Goal: Information Seeking & Learning: Learn about a topic

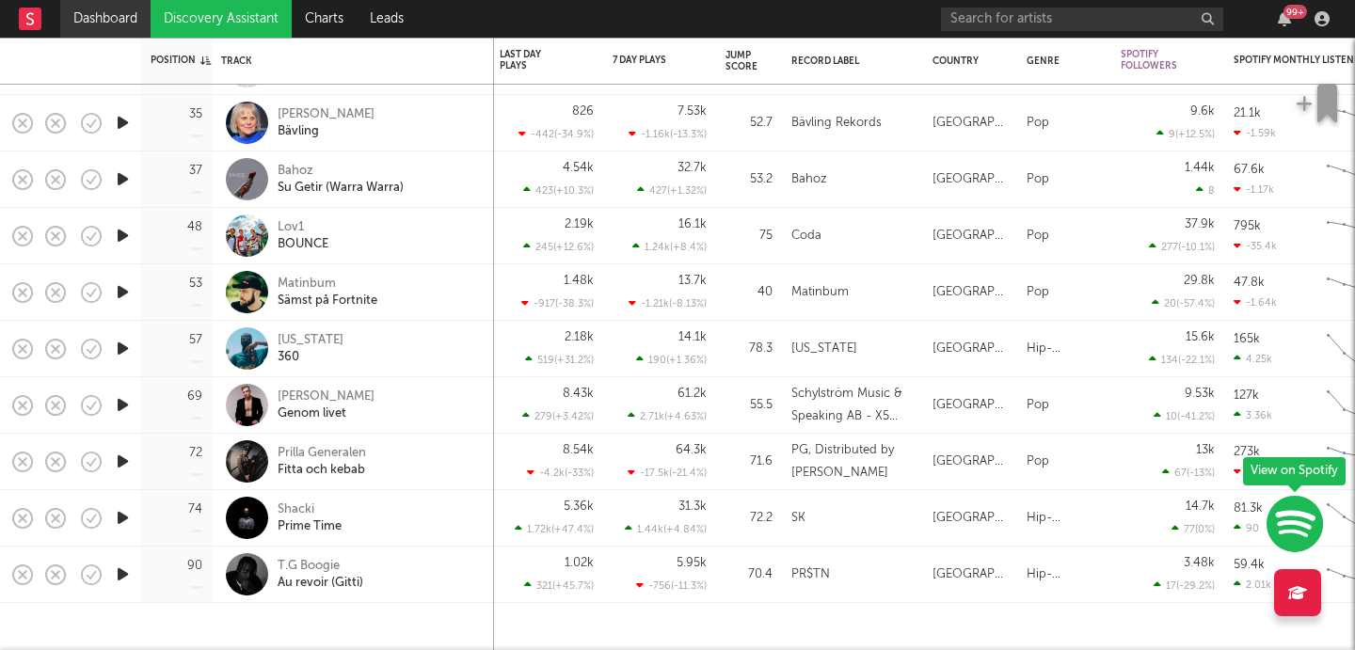
click at [122, 20] on link "Dashboard" at bounding box center [105, 19] width 90 height 38
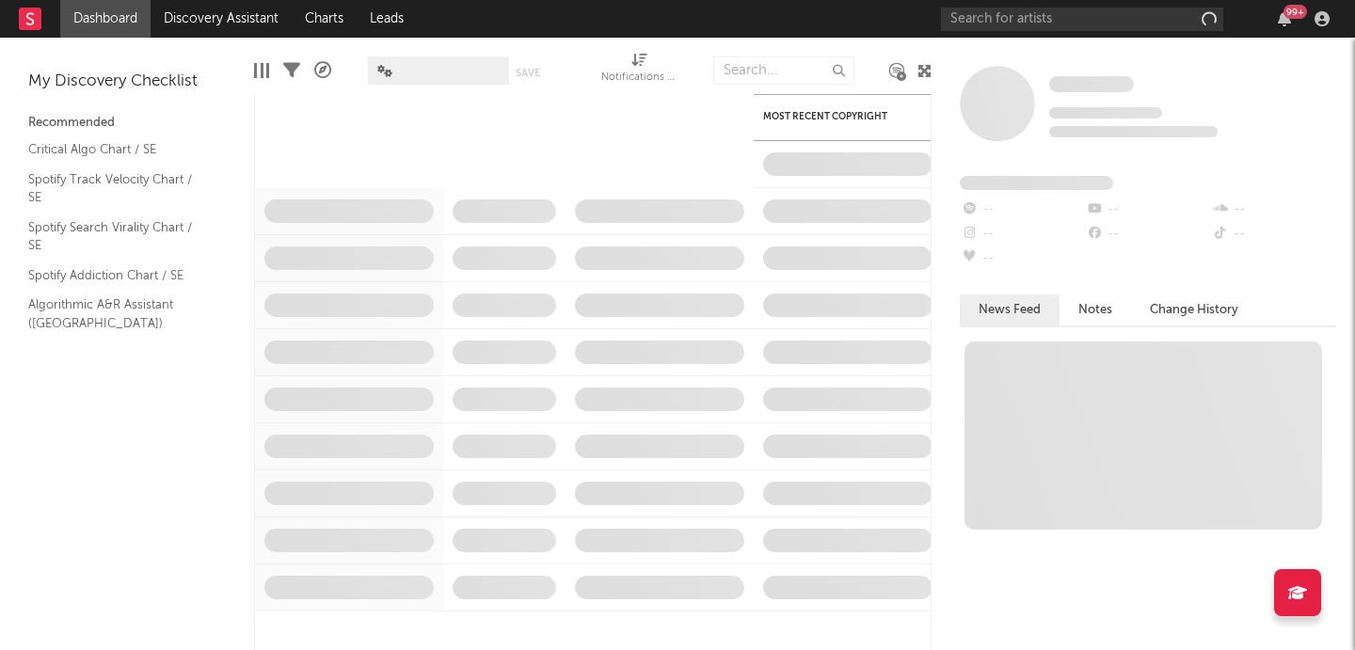
click at [271, 19] on link "Discovery Assistant" at bounding box center [221, 19] width 141 height 38
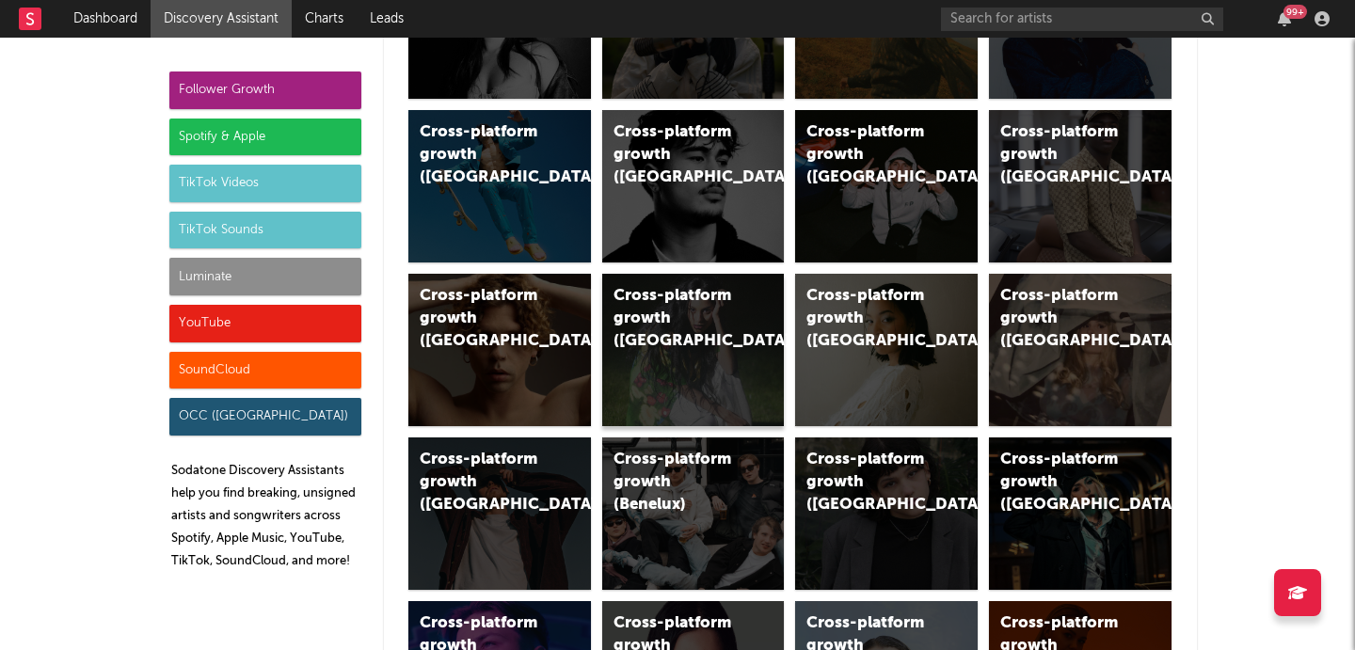
scroll to position [258, 0]
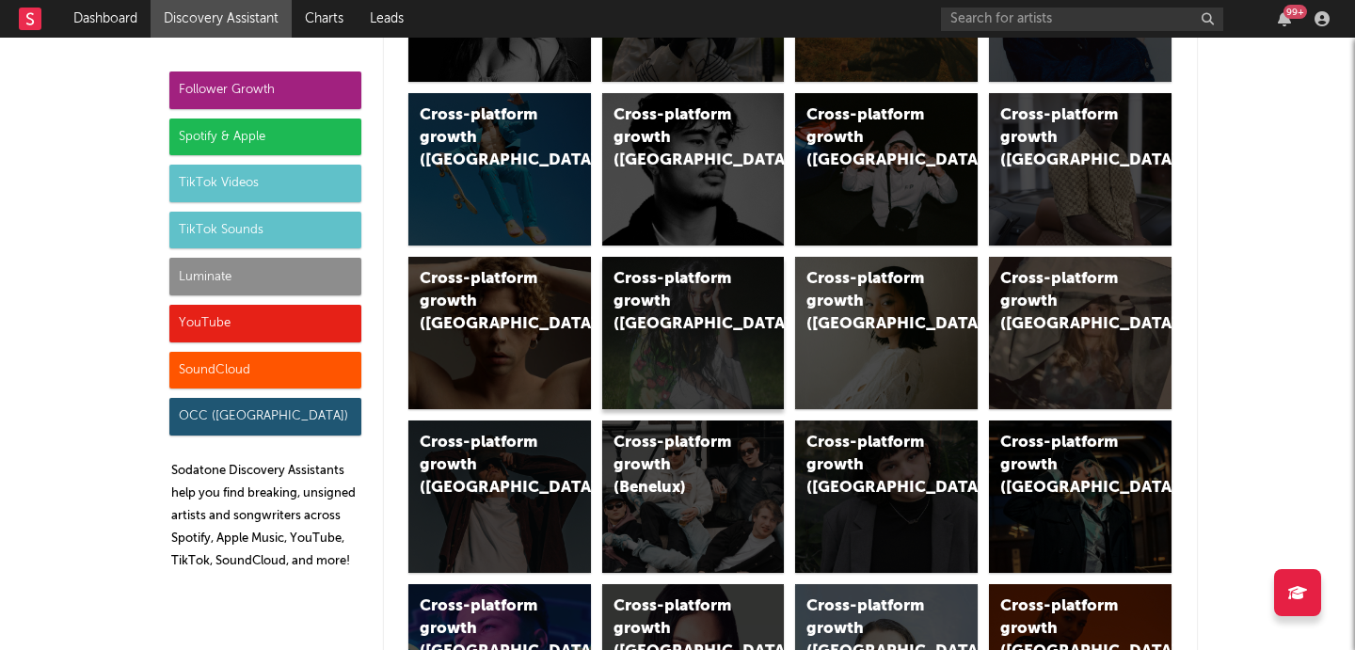
click at [667, 292] on div "Cross-platform growth ([GEOGRAPHIC_DATA])" at bounding box center [677, 302] width 128 height 68
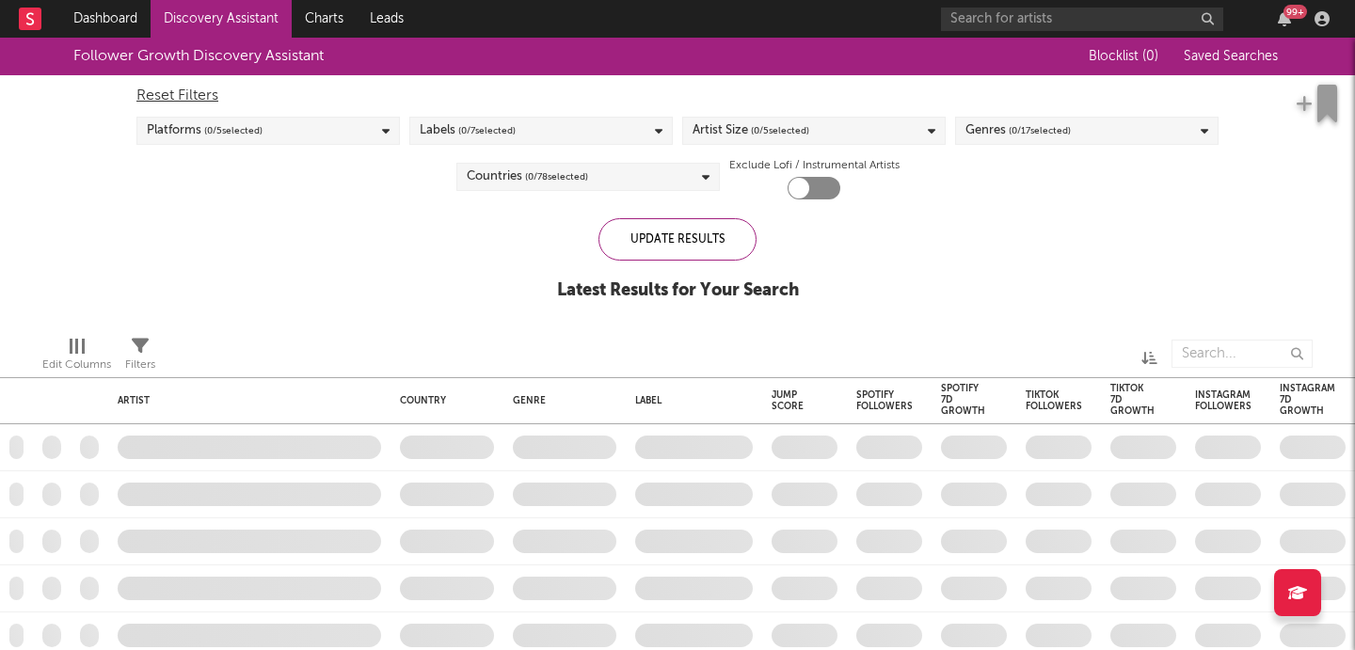
checkbox input "true"
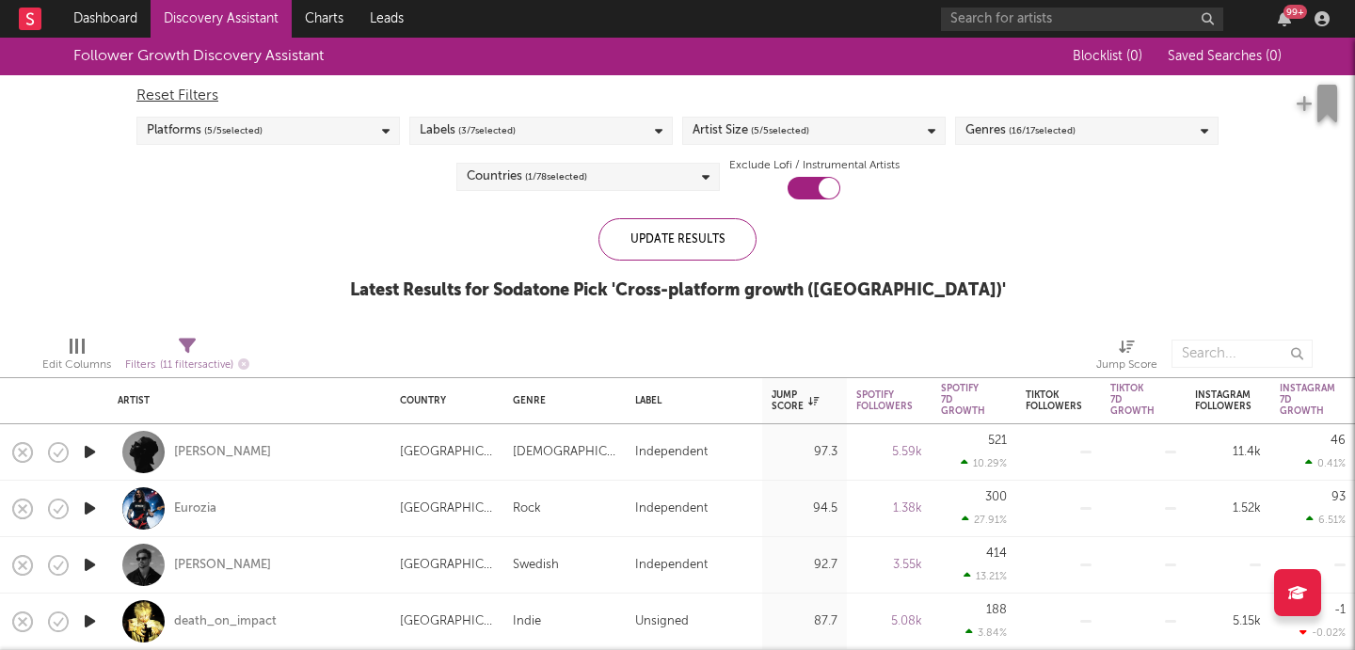
click at [232, 127] on span "( 5 / 5 selected)" at bounding box center [233, 130] width 58 height 23
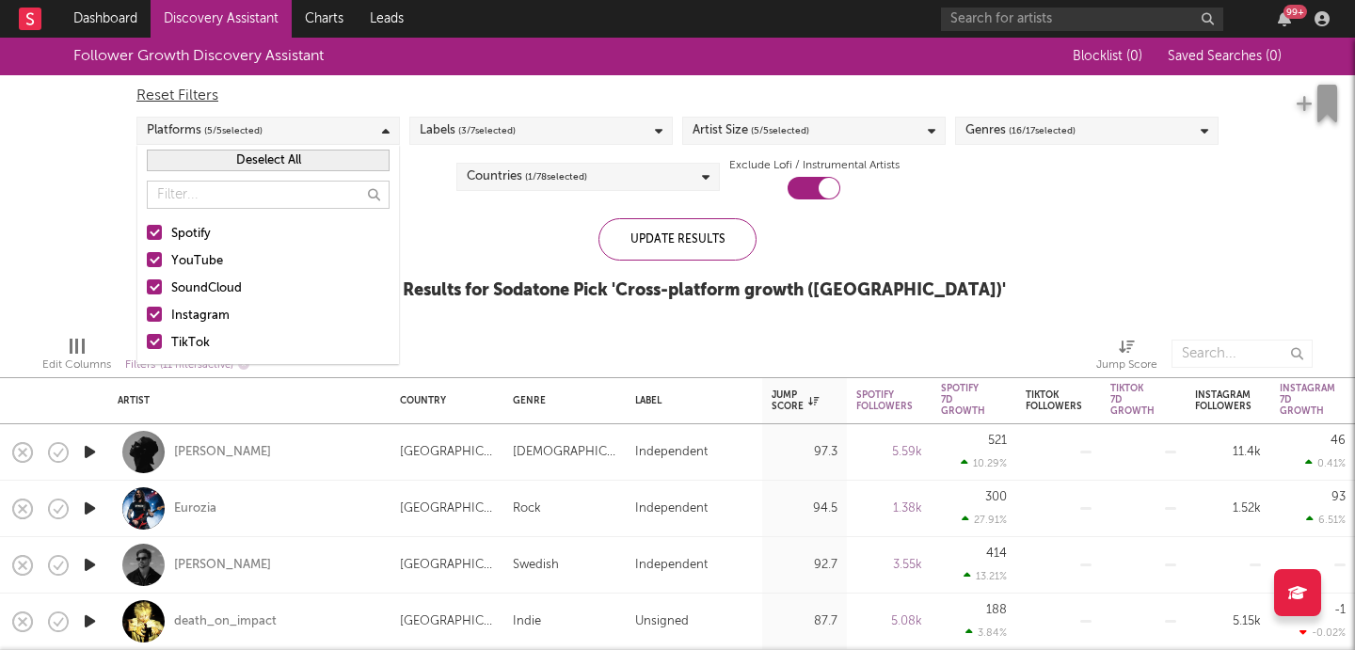
click at [154, 310] on div at bounding box center [154, 314] width 15 height 15
click at [147, 310] on input "Instagram" at bounding box center [147, 316] width 0 height 23
click at [151, 283] on div at bounding box center [154, 286] width 15 height 15
click at [147, 283] on input "SoundCloud" at bounding box center [147, 289] width 0 height 23
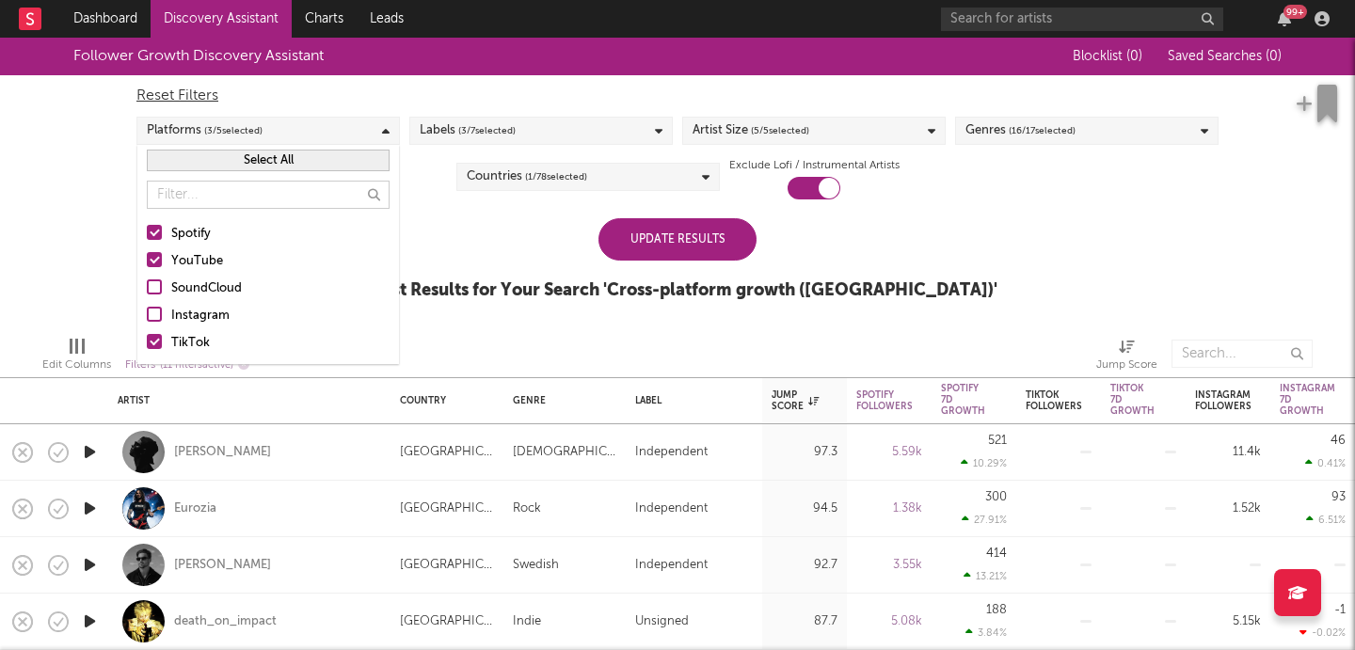
click at [151, 261] on div at bounding box center [154, 259] width 15 height 15
click at [147, 261] on input "YouTube" at bounding box center [147, 261] width 0 height 23
click at [151, 231] on div at bounding box center [154, 232] width 15 height 15
click at [147, 231] on input "Spotify" at bounding box center [147, 234] width 0 height 23
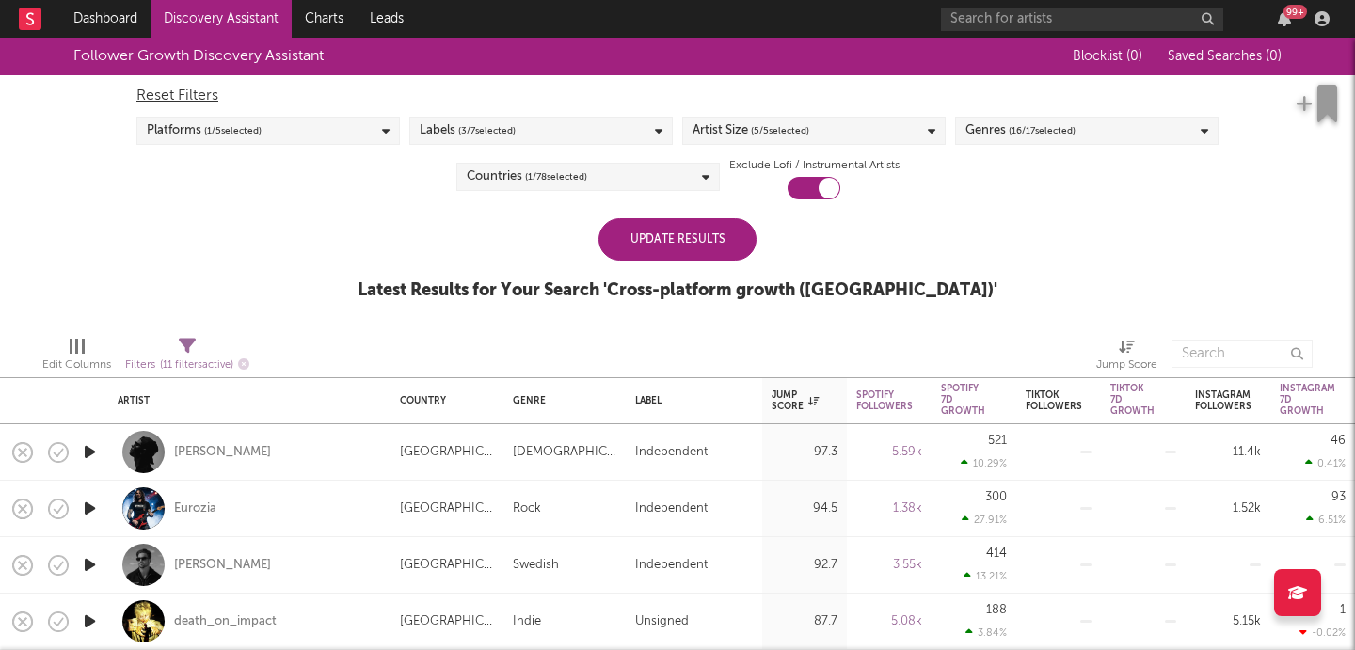
click at [657, 238] on div "Update Results" at bounding box center [677, 239] width 158 height 42
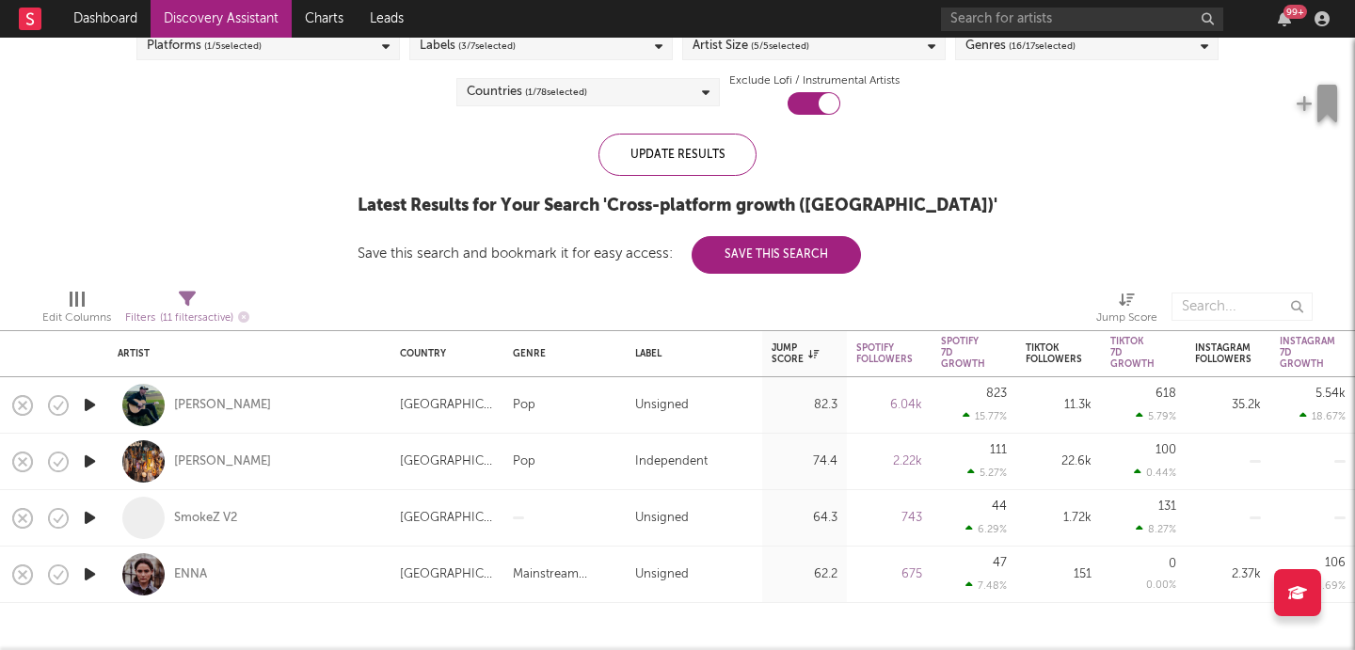
click at [99, 571] on icon "button" at bounding box center [90, 575] width 20 height 24
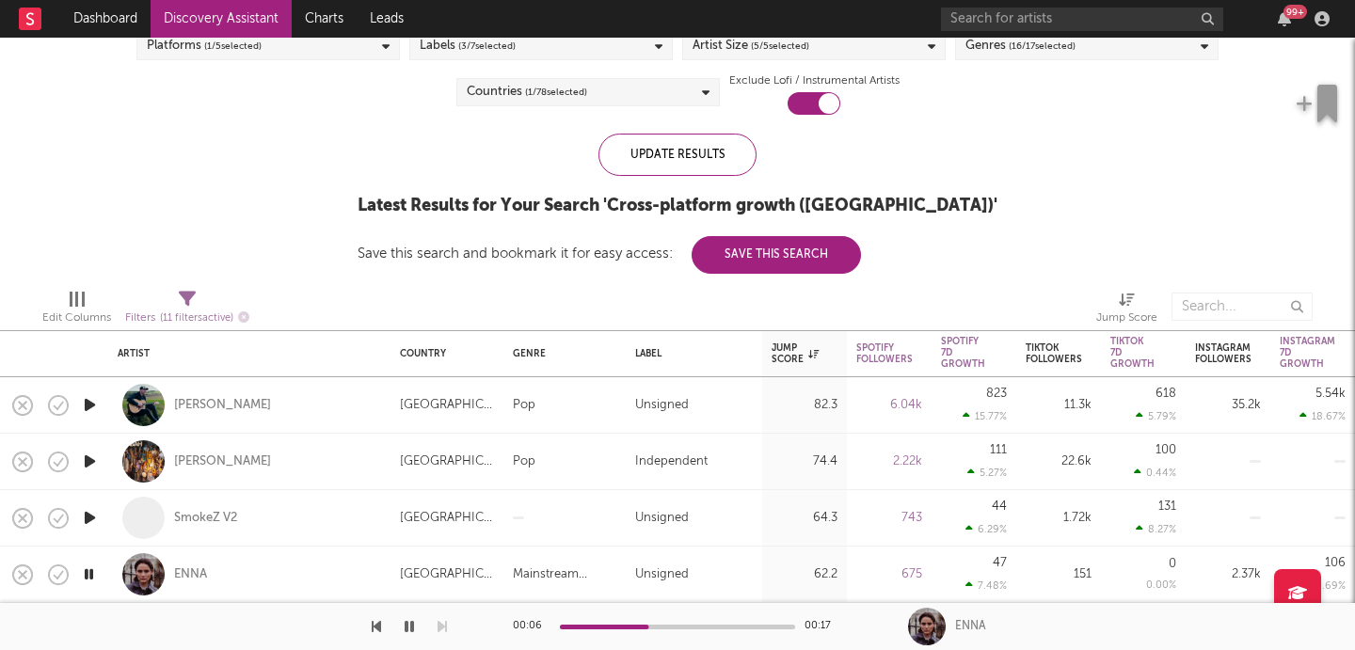
click at [85, 455] on icon "button" at bounding box center [90, 462] width 20 height 24
click at [202, 458] on div "Ali Sabah" at bounding box center [222, 461] width 97 height 17
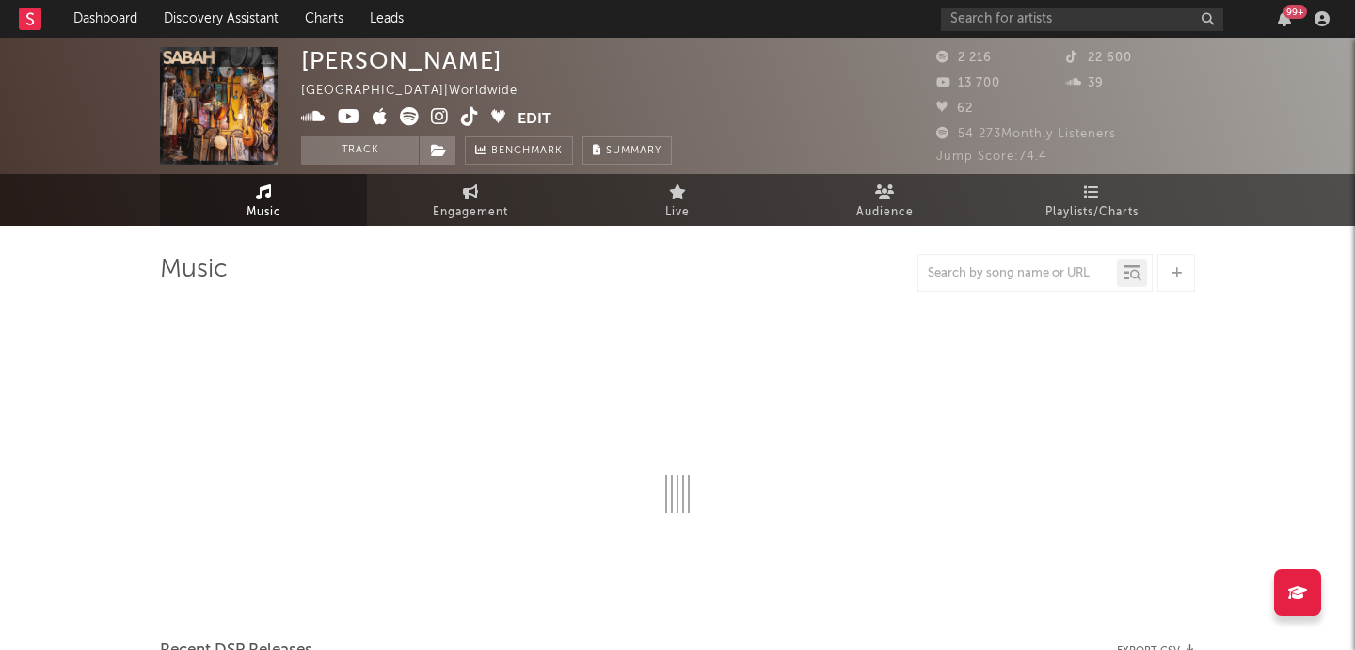
select select "1w"
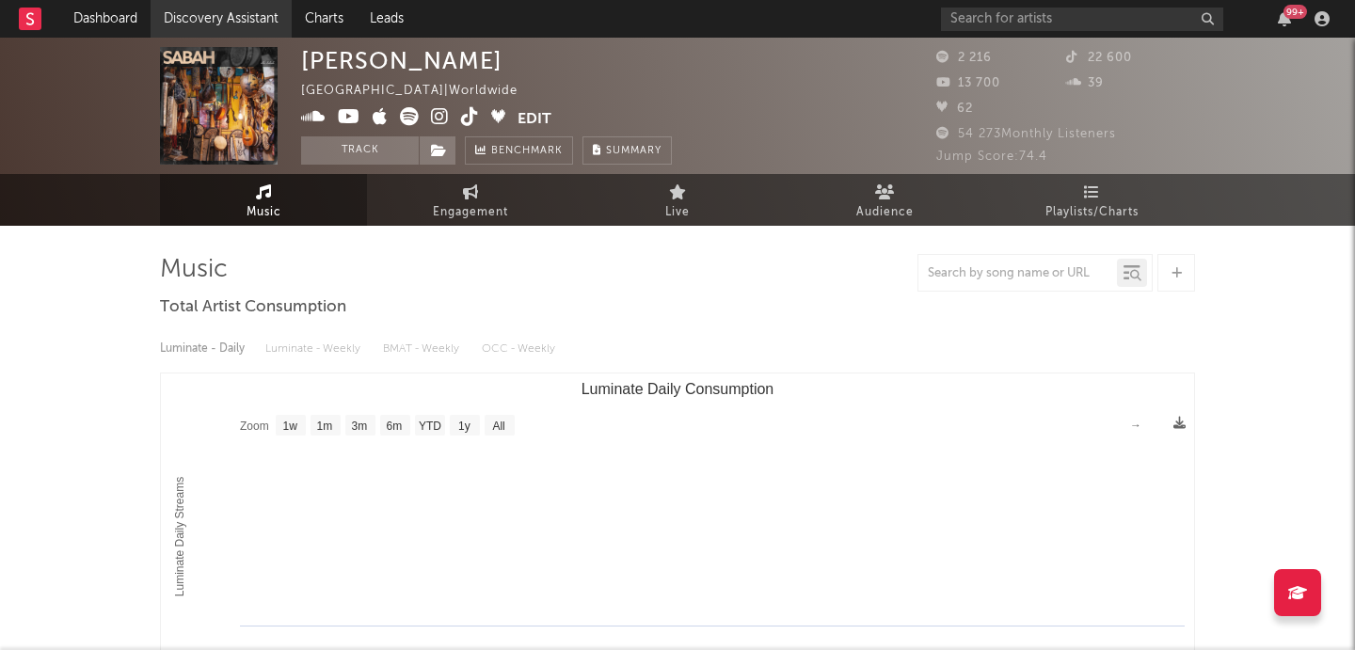
click at [235, 18] on link "Discovery Assistant" at bounding box center [221, 19] width 141 height 38
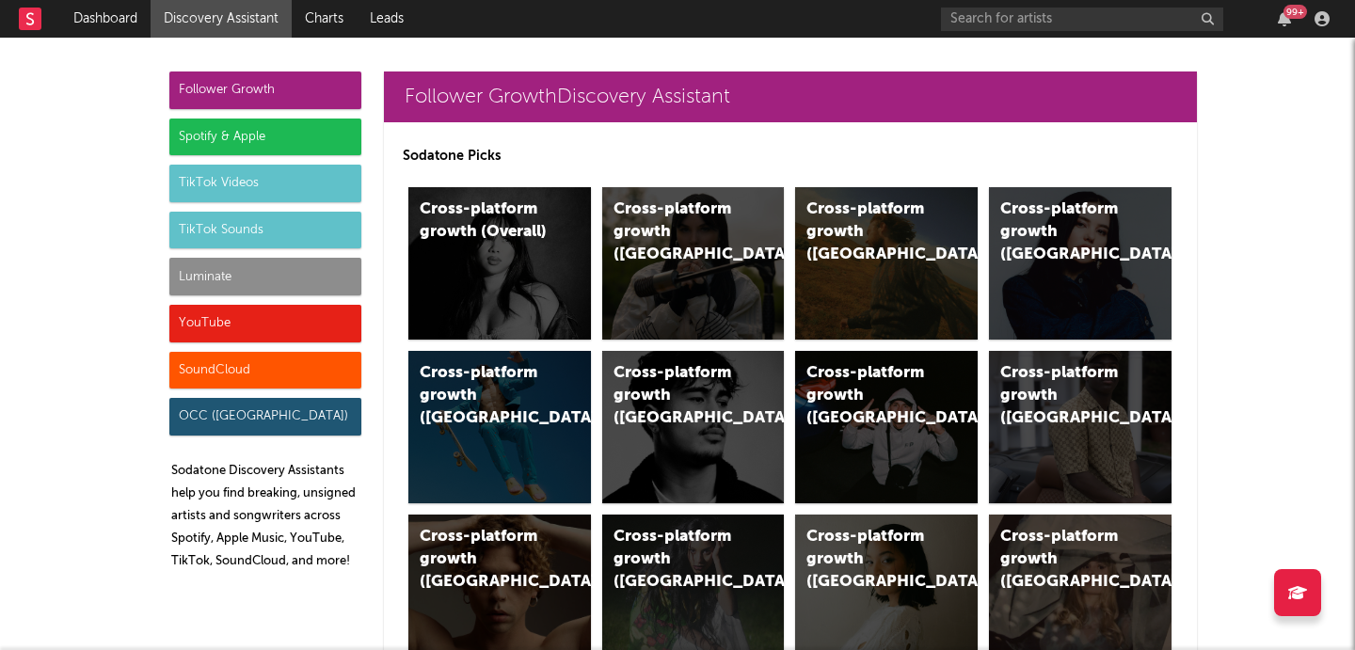
click at [265, 229] on div "TikTok Sounds" at bounding box center [265, 231] width 192 height 38
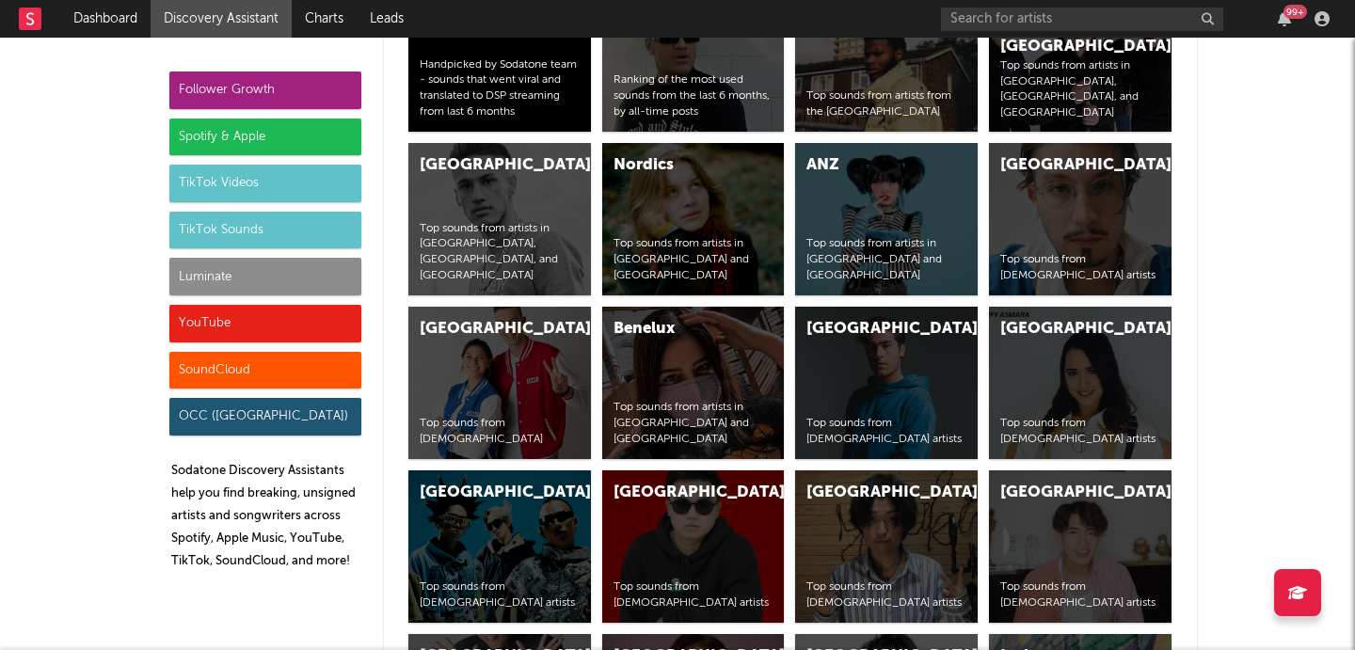
scroll to position [7037, 0]
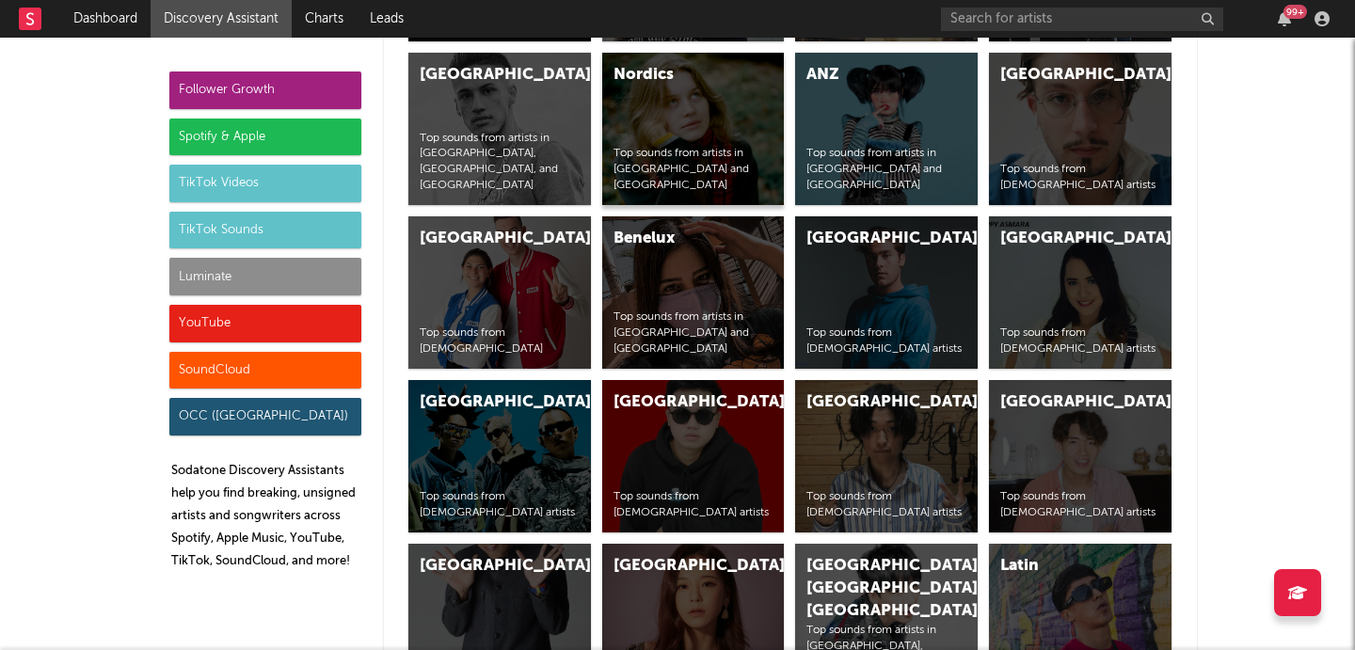
click at [650, 129] on div "Nordics Top sounds from artists in [GEOGRAPHIC_DATA] and [GEOGRAPHIC_DATA]" at bounding box center [693, 129] width 183 height 152
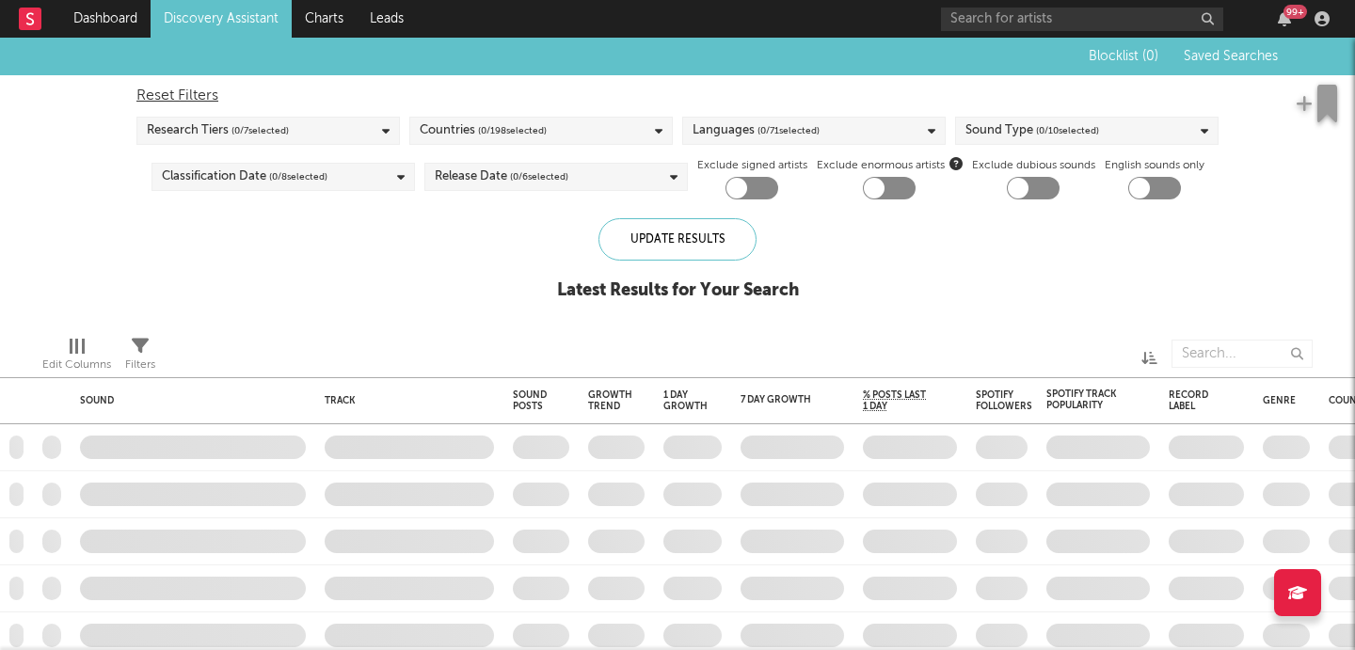
checkbox input "true"
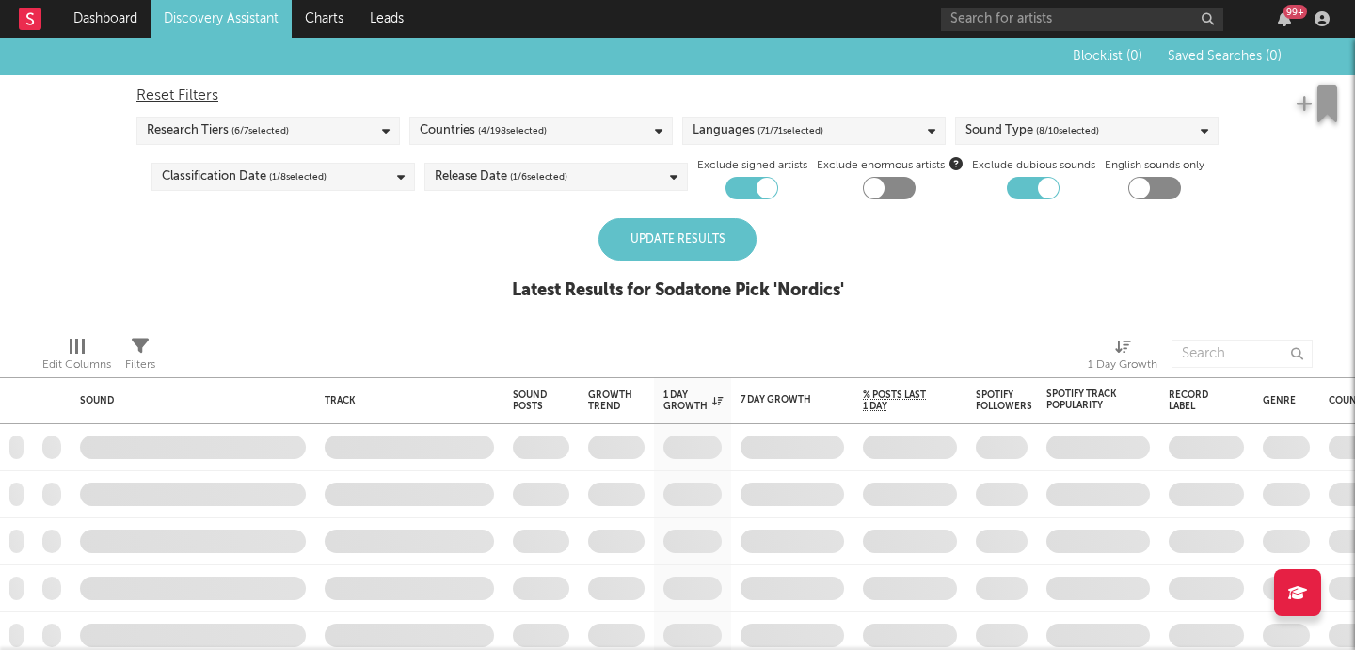
click at [642, 233] on div "Update Results" at bounding box center [677, 239] width 158 height 42
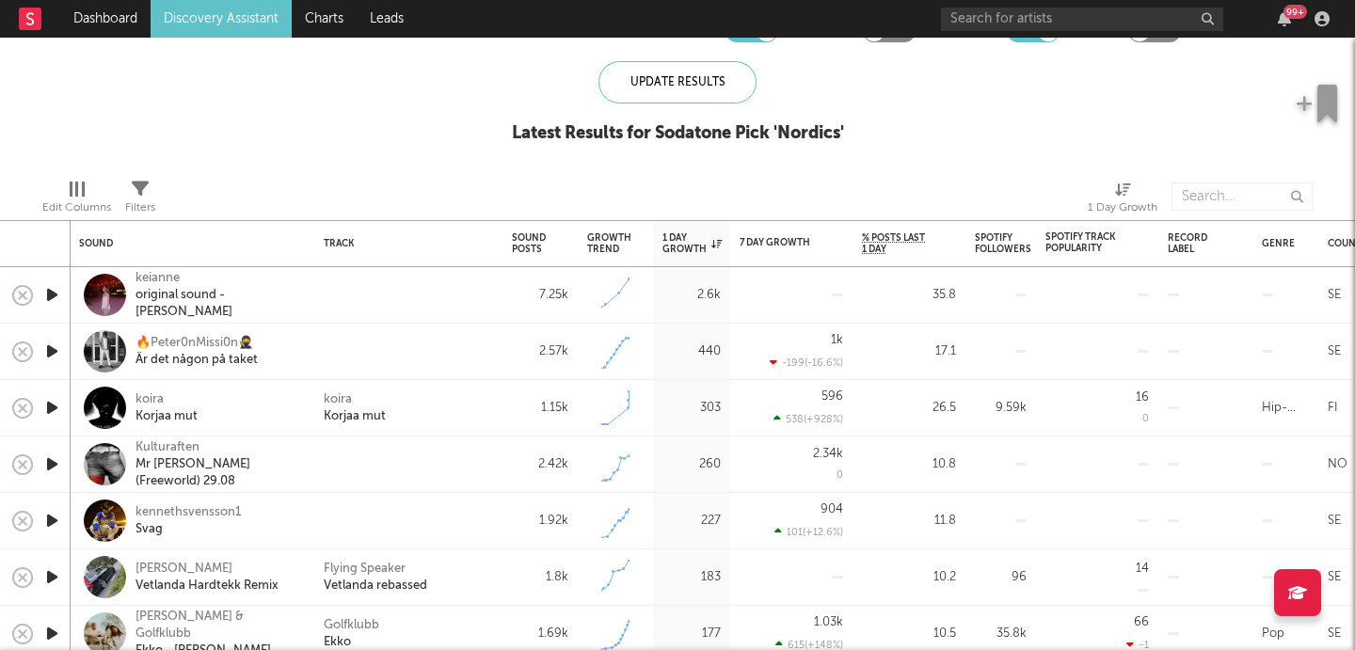
click at [57, 350] on icon "button" at bounding box center [52, 352] width 20 height 24
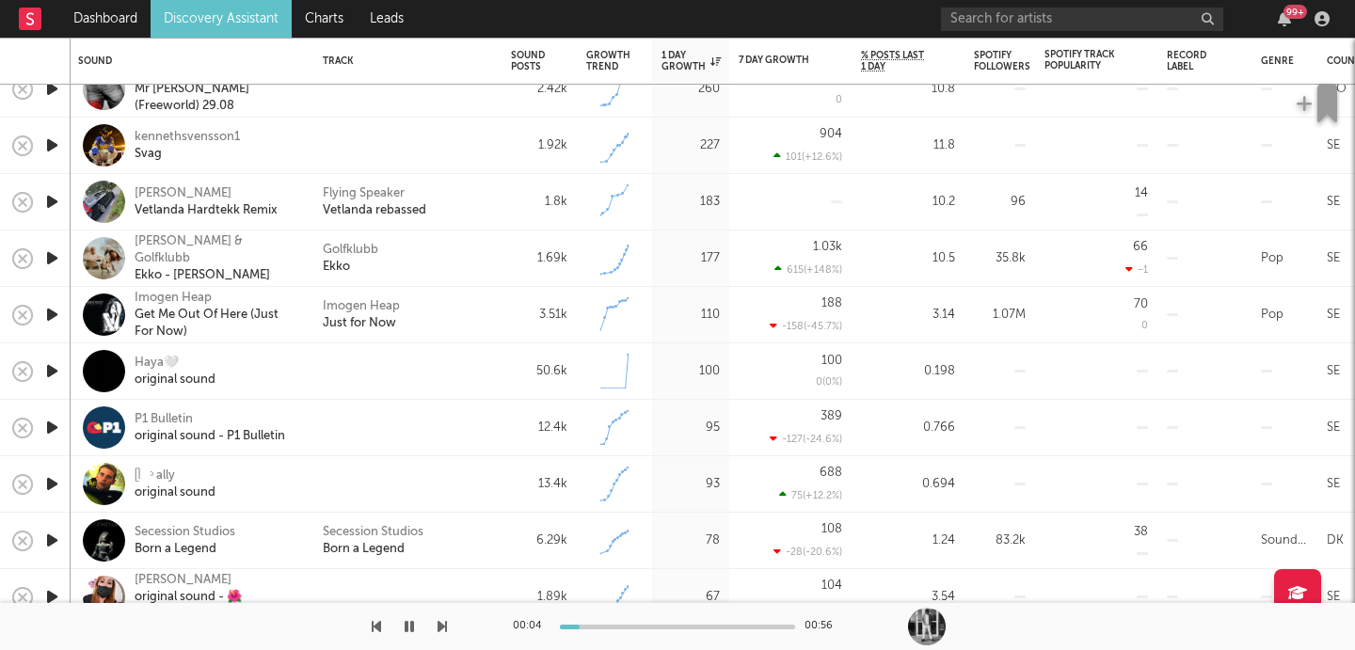
click at [53, 372] on icon "button" at bounding box center [52, 371] width 20 height 24
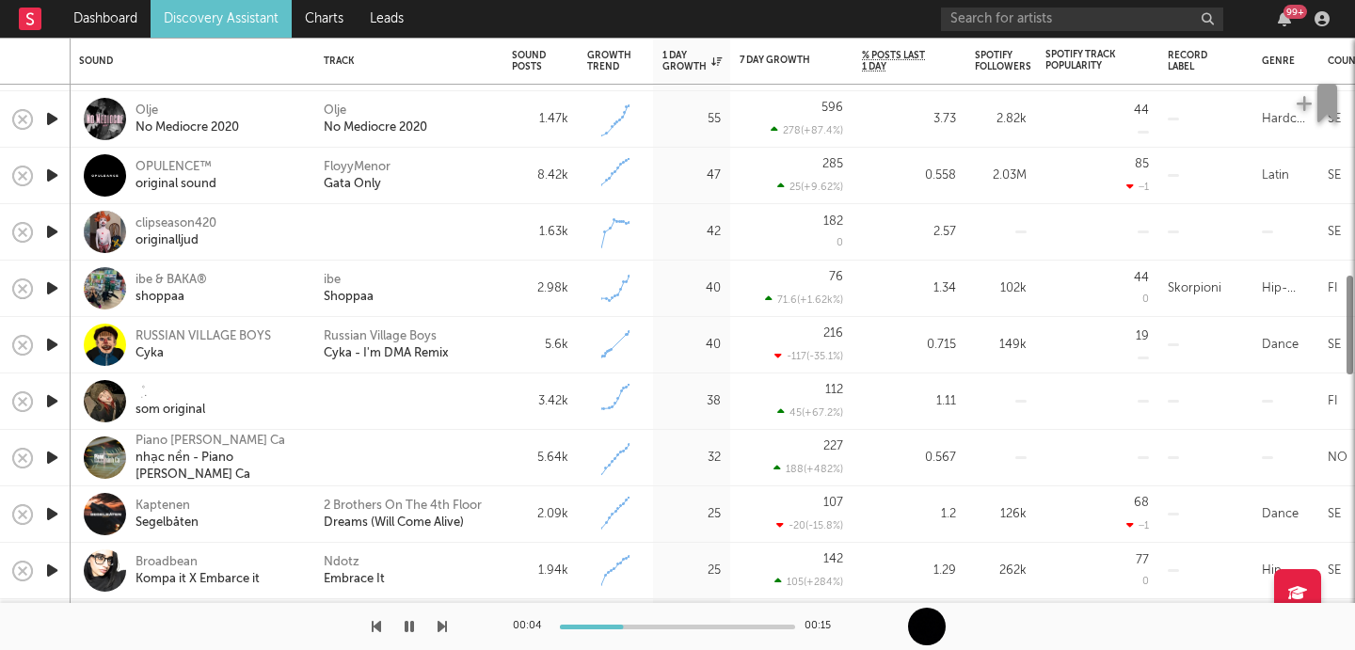
click at [52, 406] on icon "button" at bounding box center [52, 402] width 20 height 24
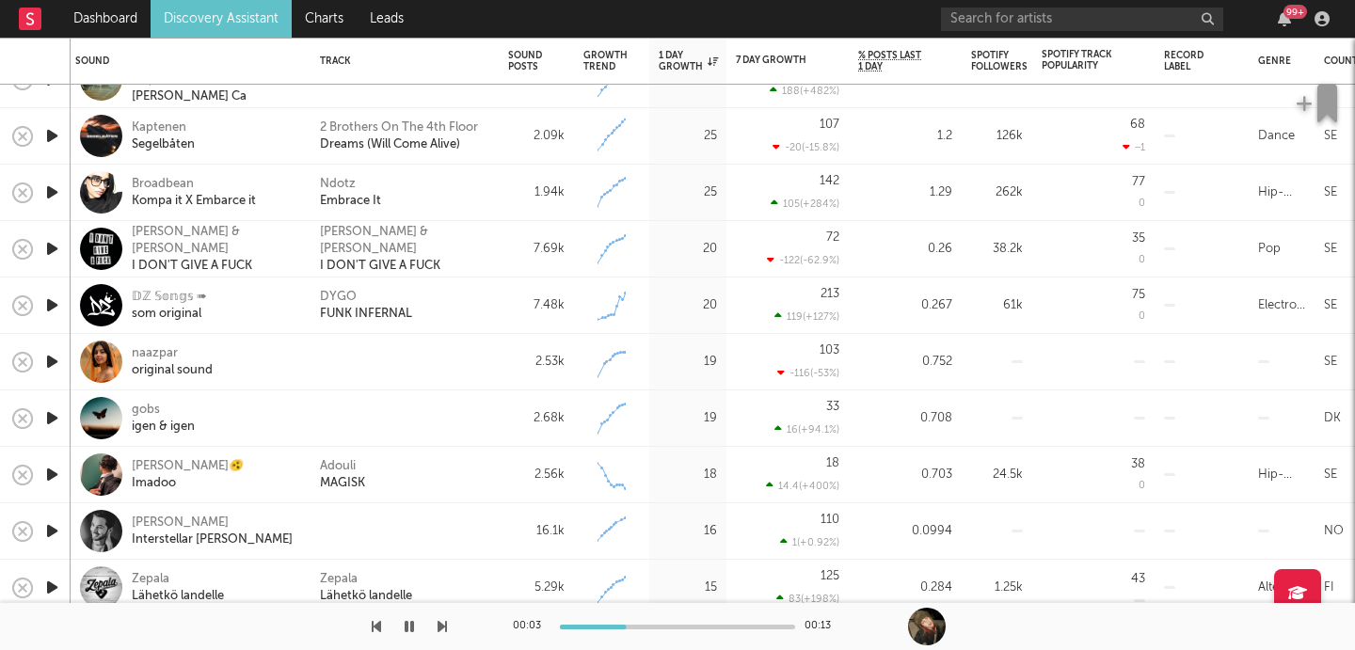
click at [49, 415] on icon "button" at bounding box center [52, 418] width 20 height 24
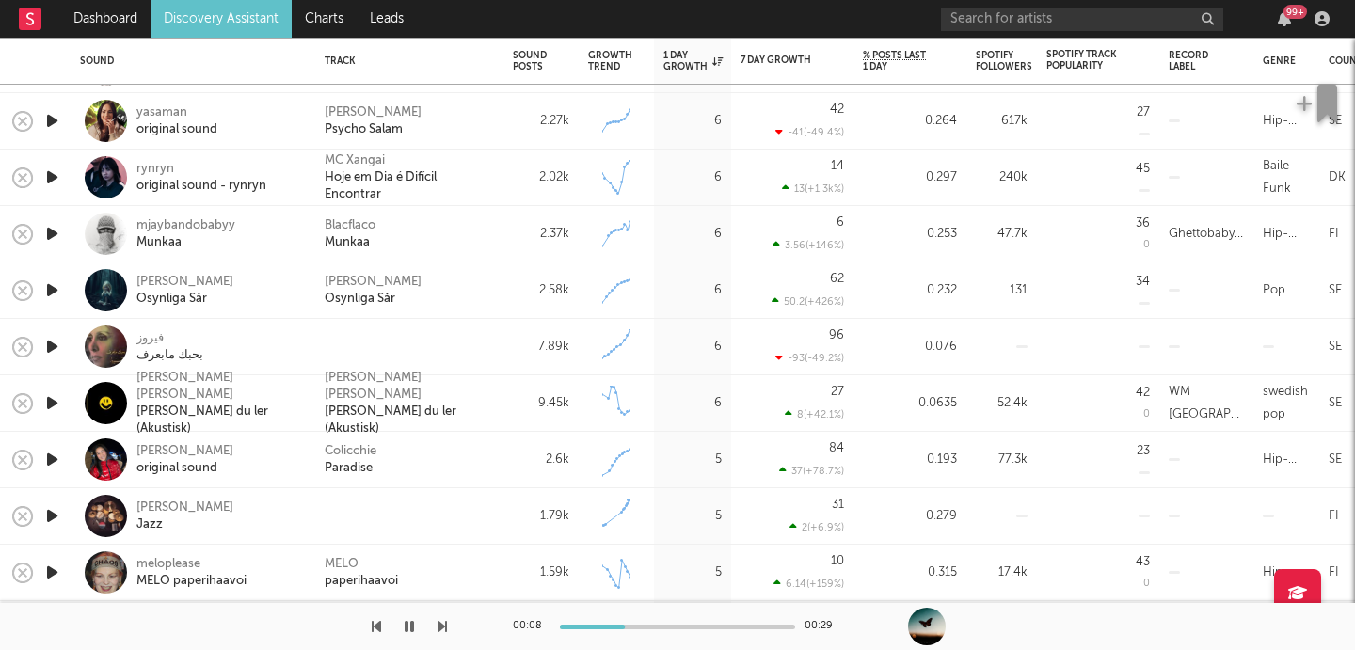
click at [50, 290] on icon "button" at bounding box center [52, 290] width 20 height 24
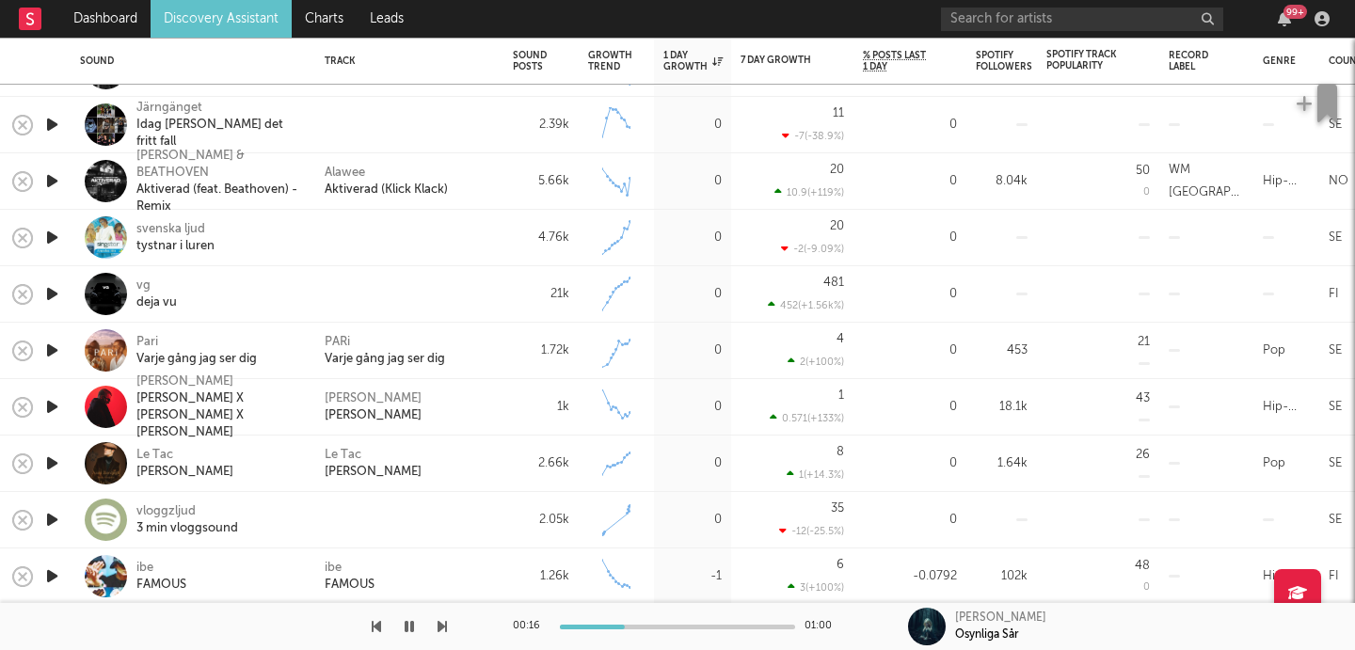
click at [50, 350] on icon "button" at bounding box center [52, 351] width 20 height 24
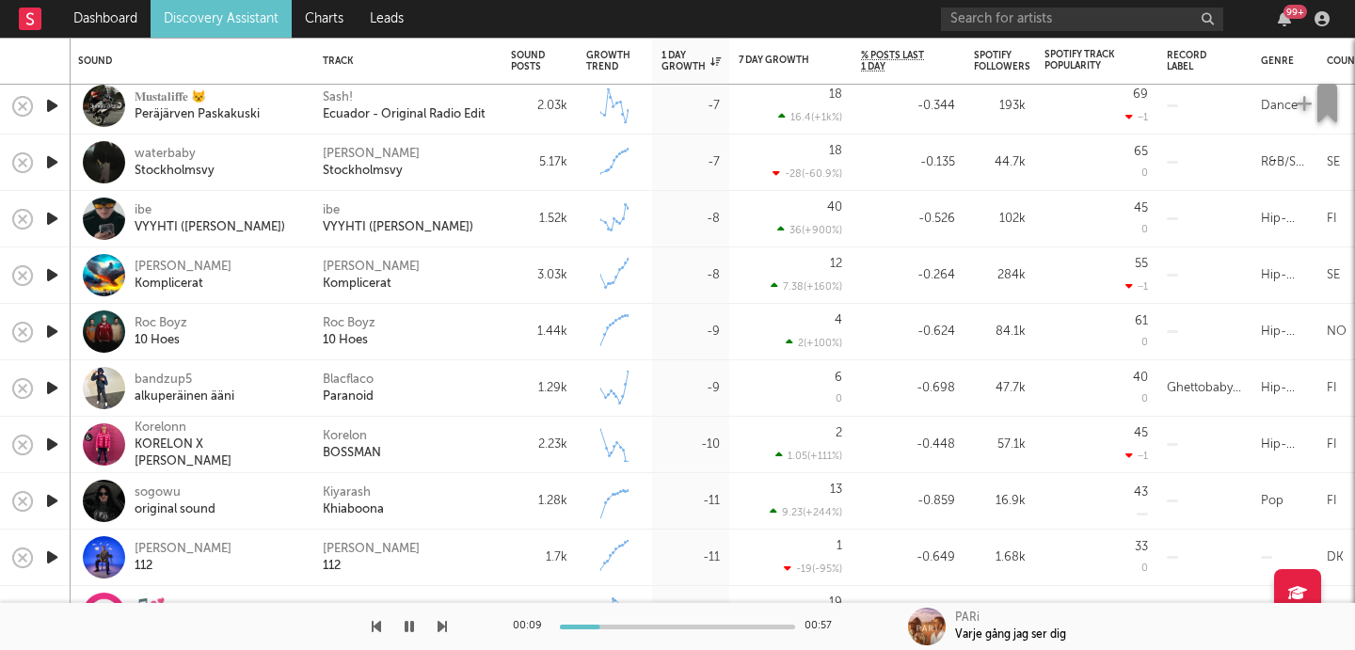
click at [221, 22] on link "Discovery Assistant" at bounding box center [221, 19] width 141 height 38
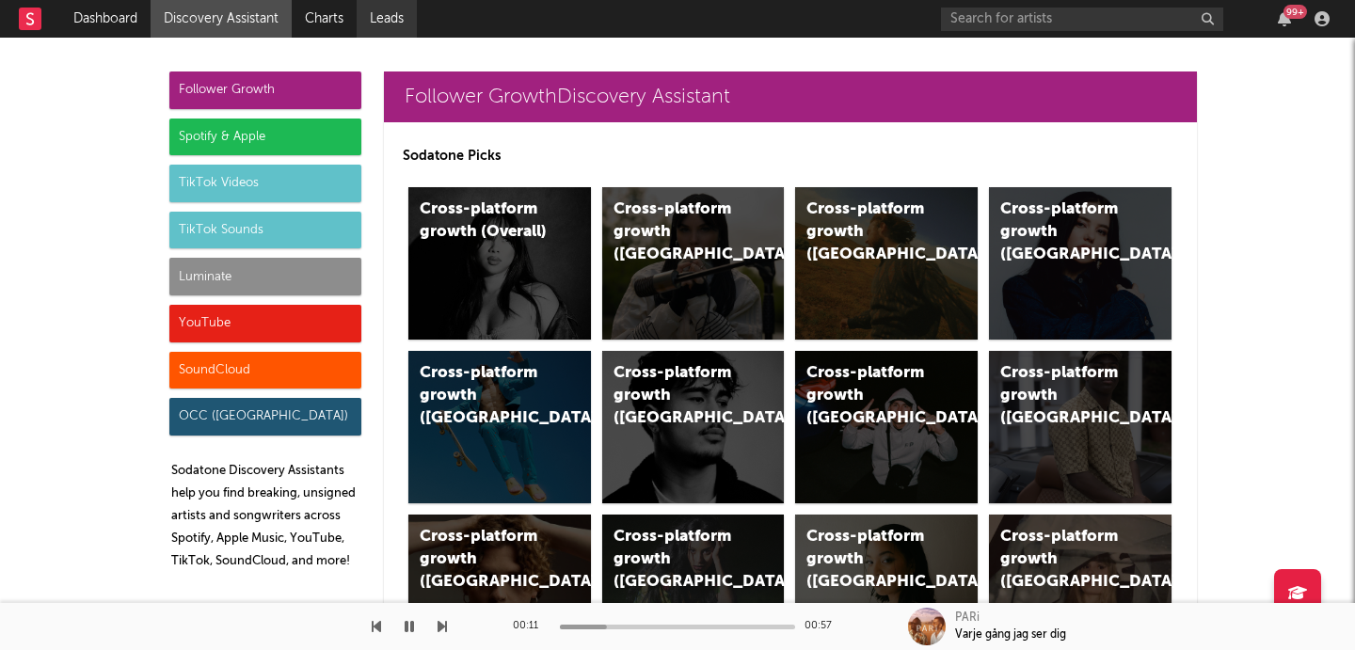
click at [384, 10] on link "Leads" at bounding box center [387, 19] width 60 height 38
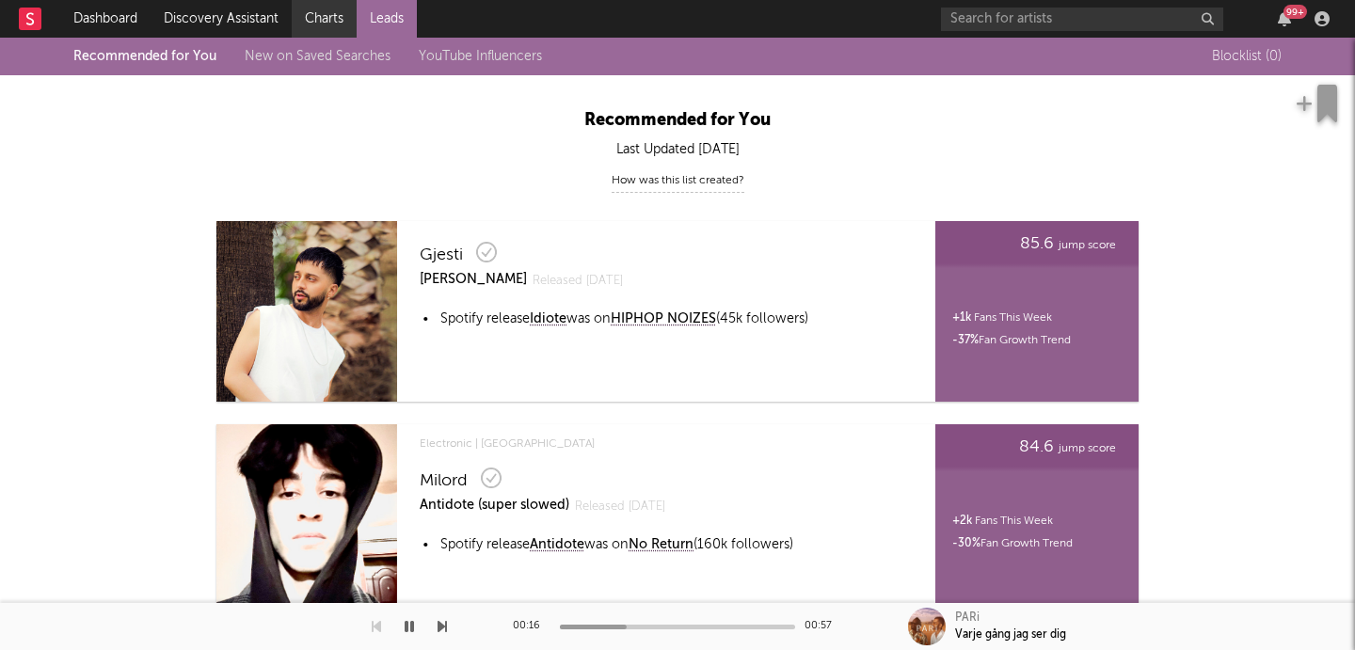
click at [324, 24] on link "Charts" at bounding box center [324, 19] width 65 height 38
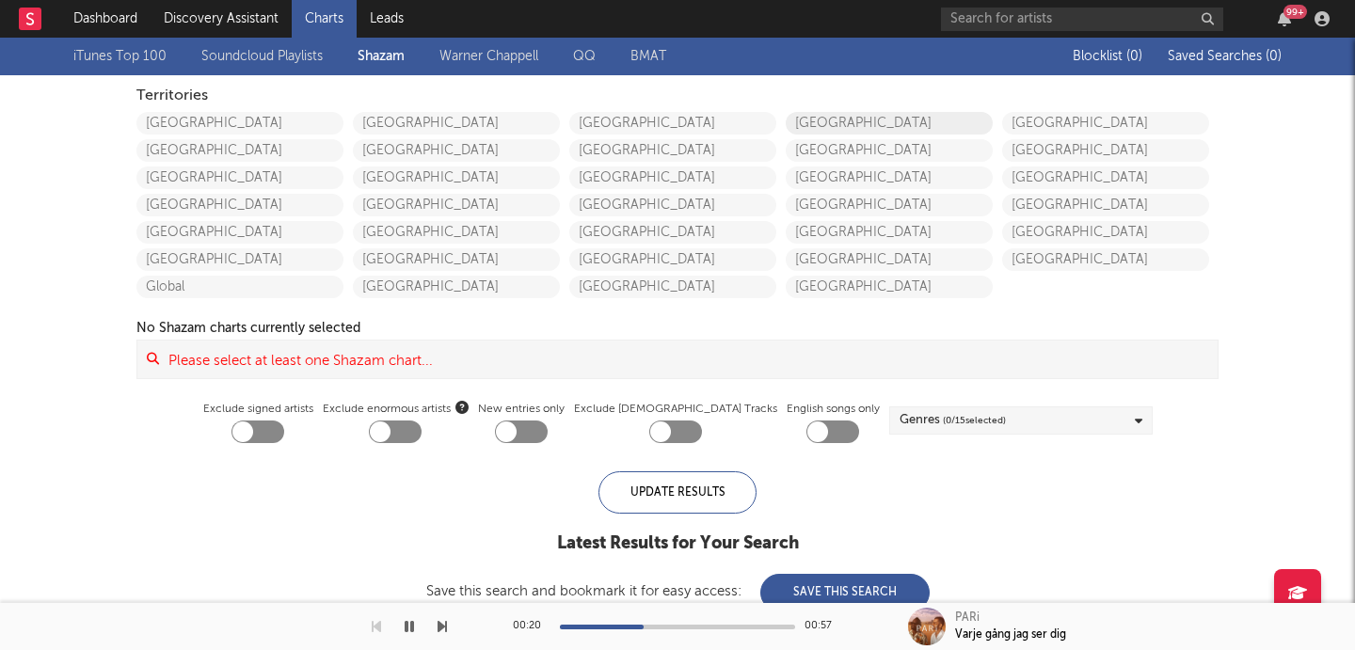
click at [831, 122] on link "[GEOGRAPHIC_DATA]" at bounding box center [889, 123] width 207 height 23
checkbox input "true"
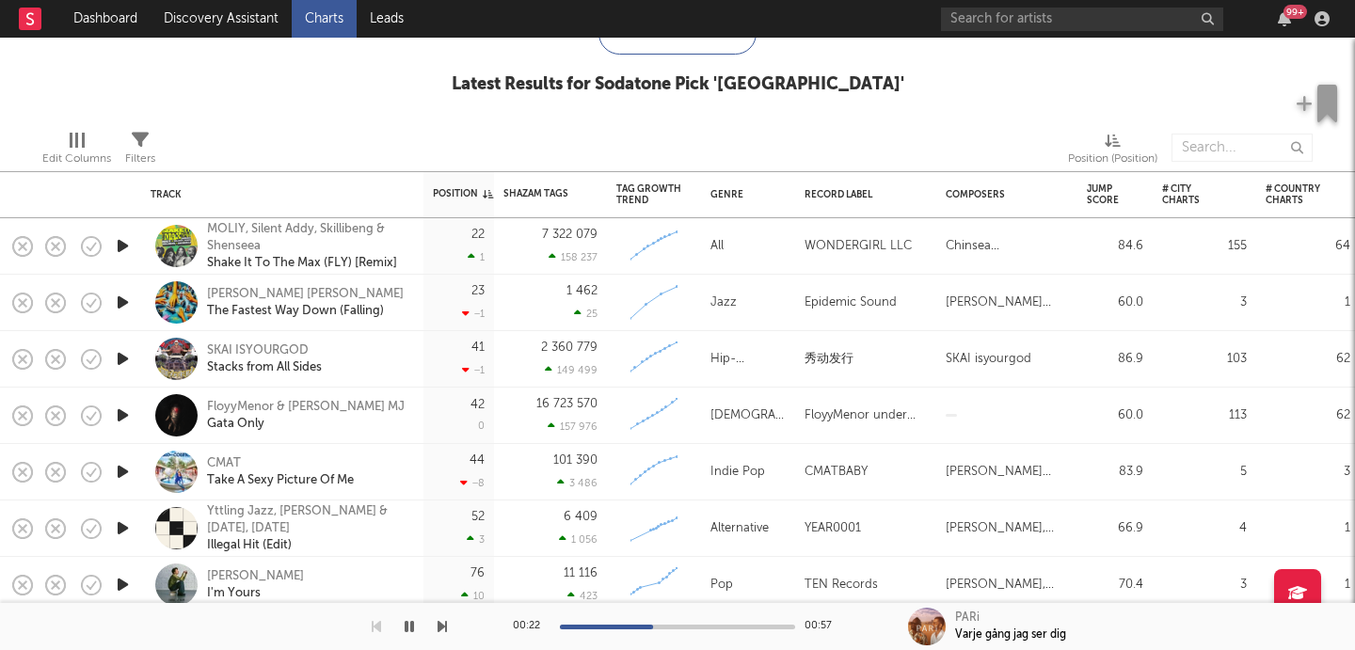
click at [125, 247] on icon "button" at bounding box center [123, 246] width 20 height 24
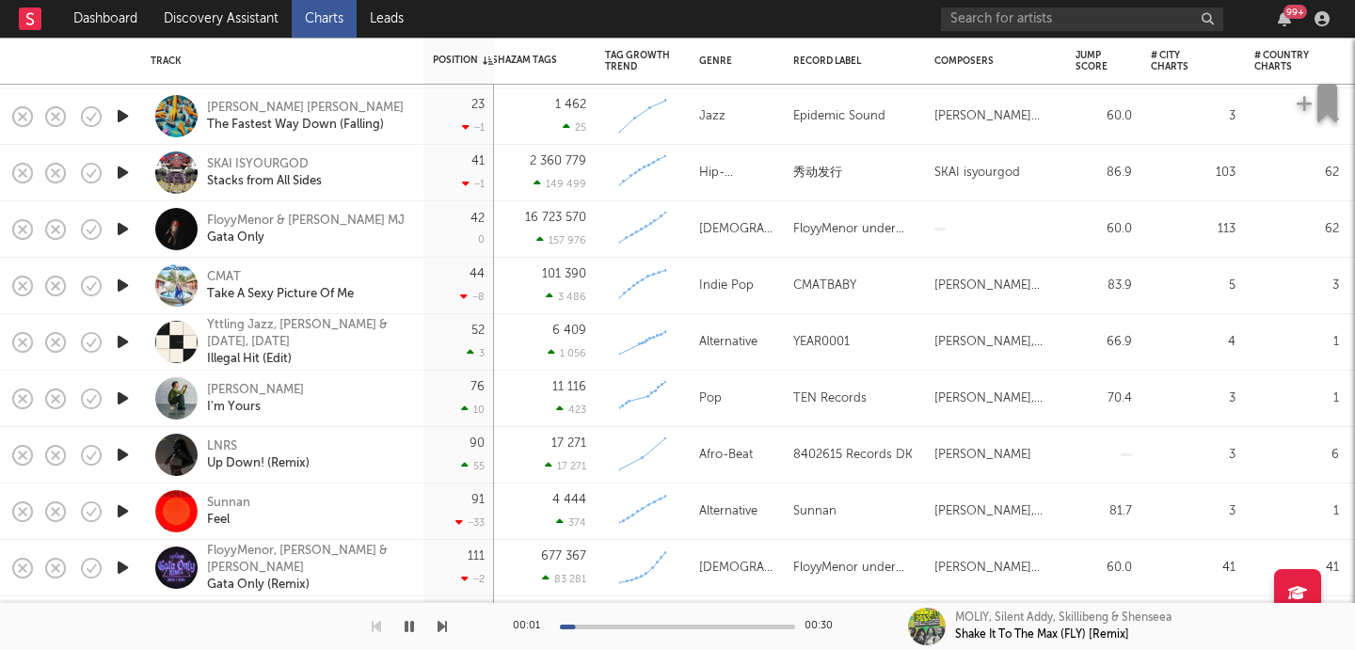
click at [130, 231] on icon "button" at bounding box center [123, 229] width 20 height 24
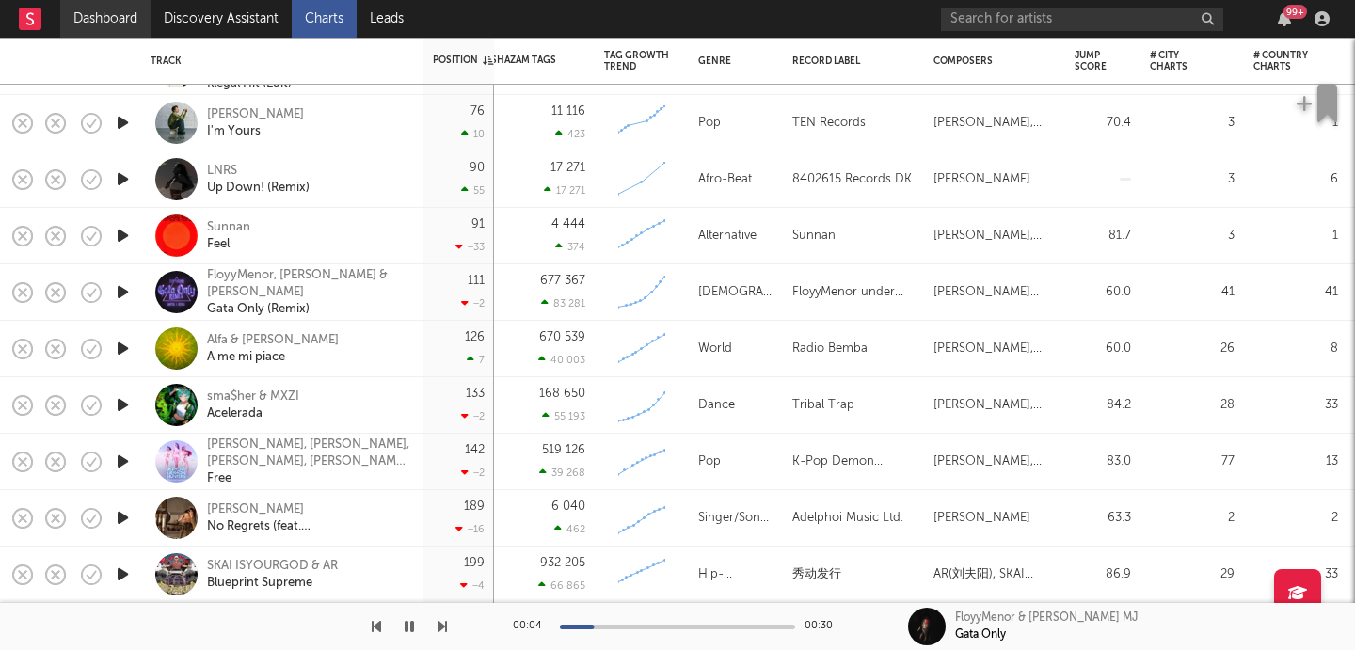
click at [136, 17] on link "Dashboard" at bounding box center [105, 19] width 90 height 38
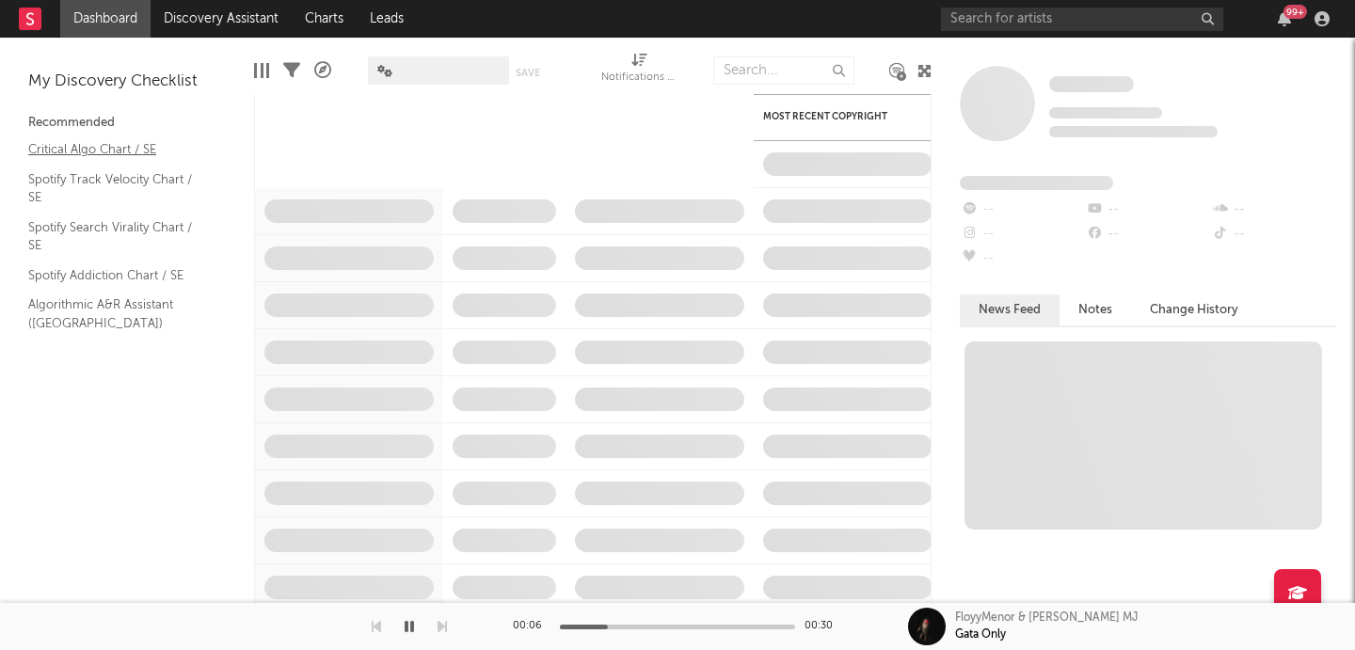
click at [106, 153] on link "Critical Algo Chart / SE" at bounding box center [117, 149] width 179 height 21
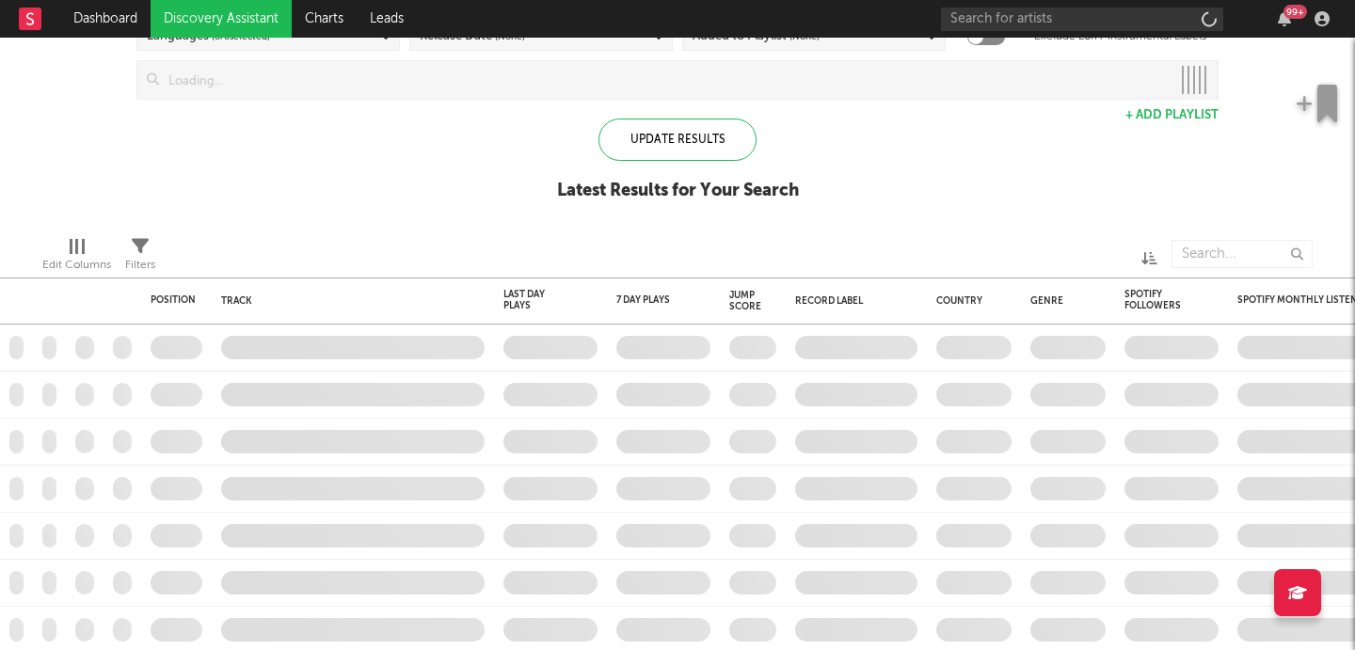
checkbox input "true"
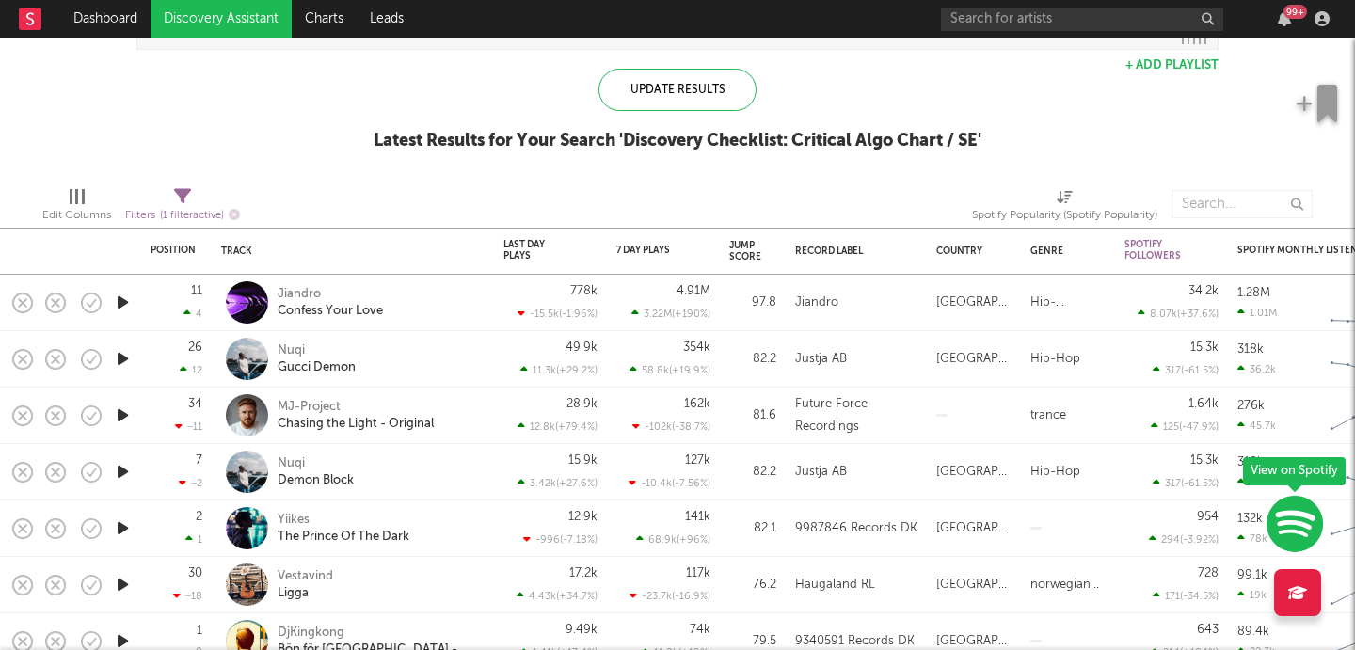
click at [126, 302] on icon "button" at bounding box center [123, 303] width 20 height 24
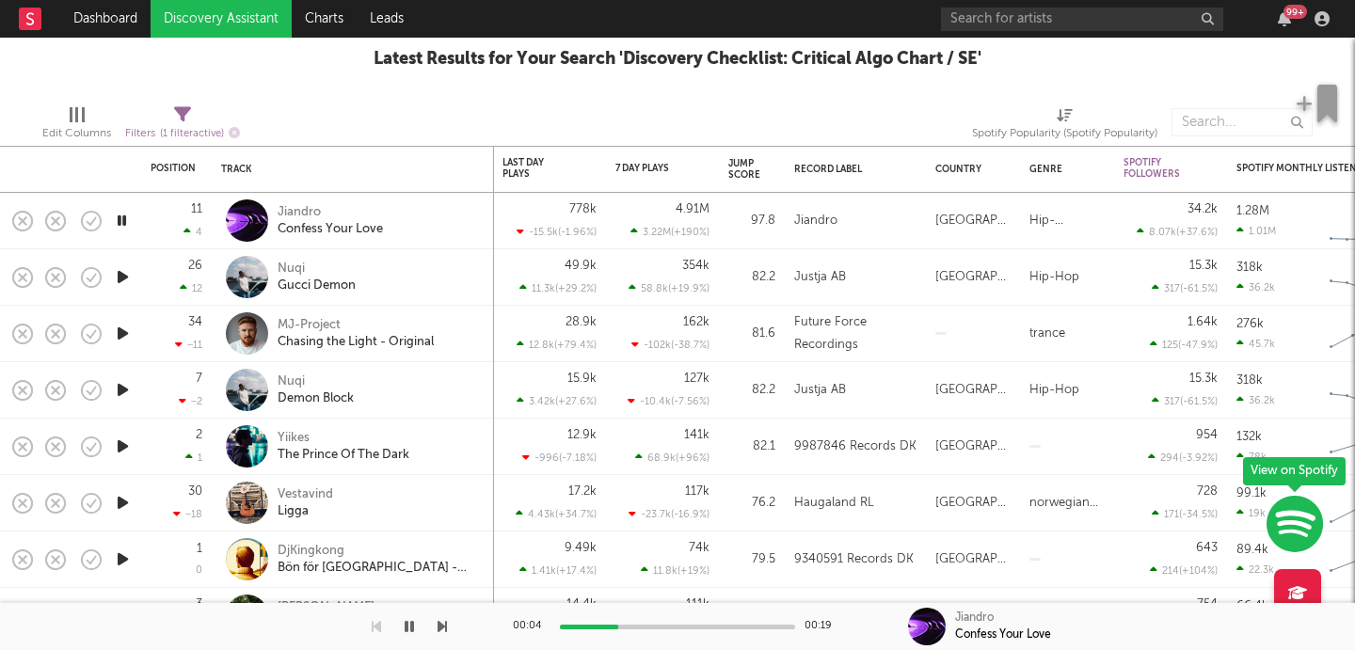
click at [125, 280] on icon "button" at bounding box center [123, 277] width 20 height 24
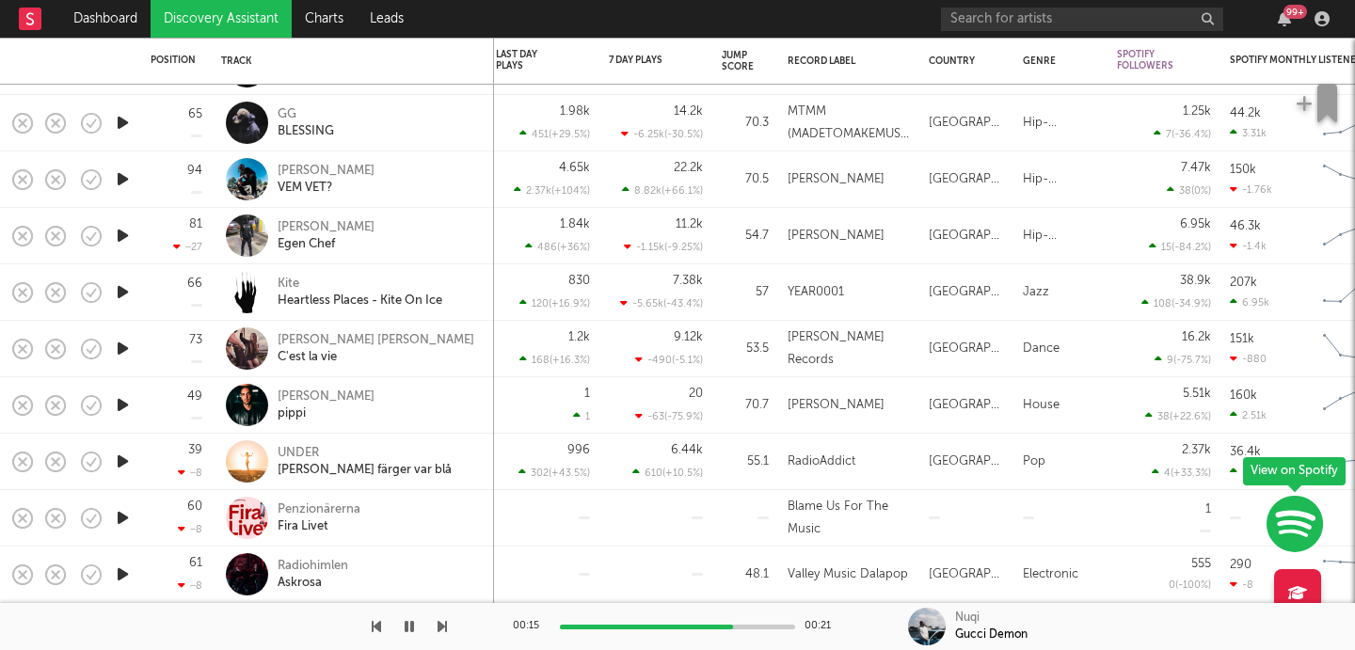
click at [125, 567] on icon "button" at bounding box center [123, 575] width 20 height 24
click at [120, 458] on icon "button" at bounding box center [123, 462] width 20 height 24
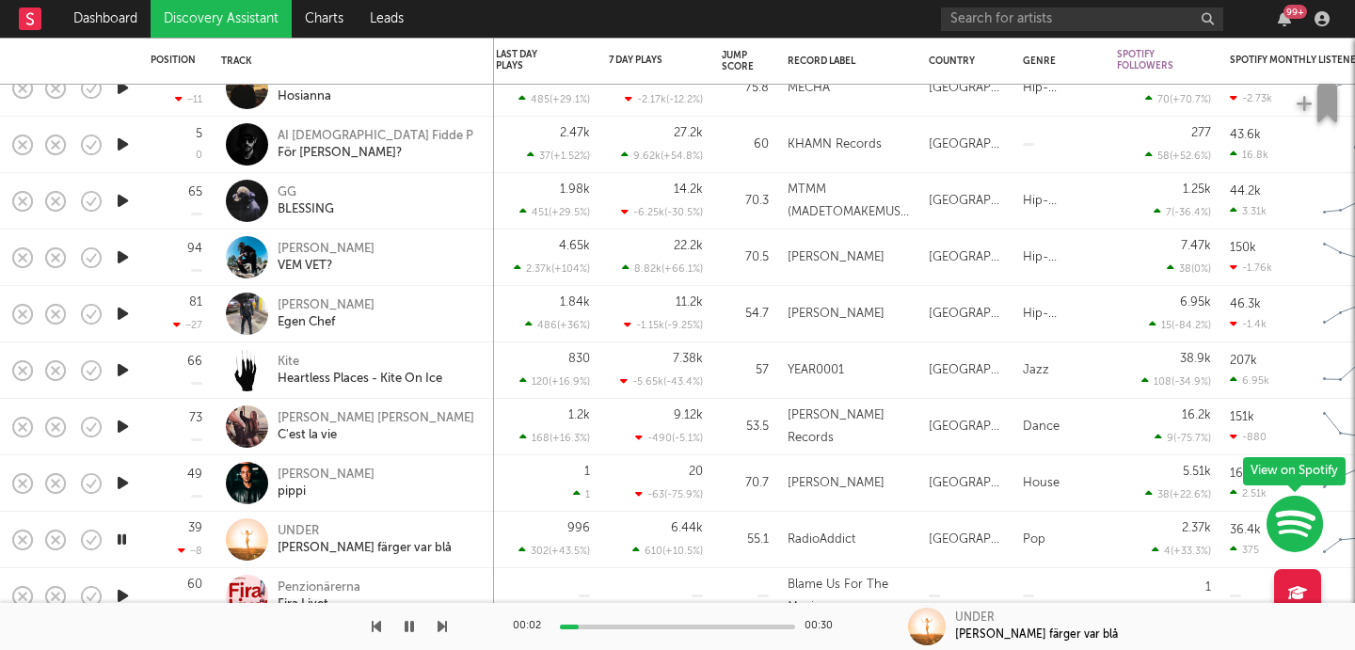
click at [122, 422] on icon "button" at bounding box center [123, 427] width 20 height 24
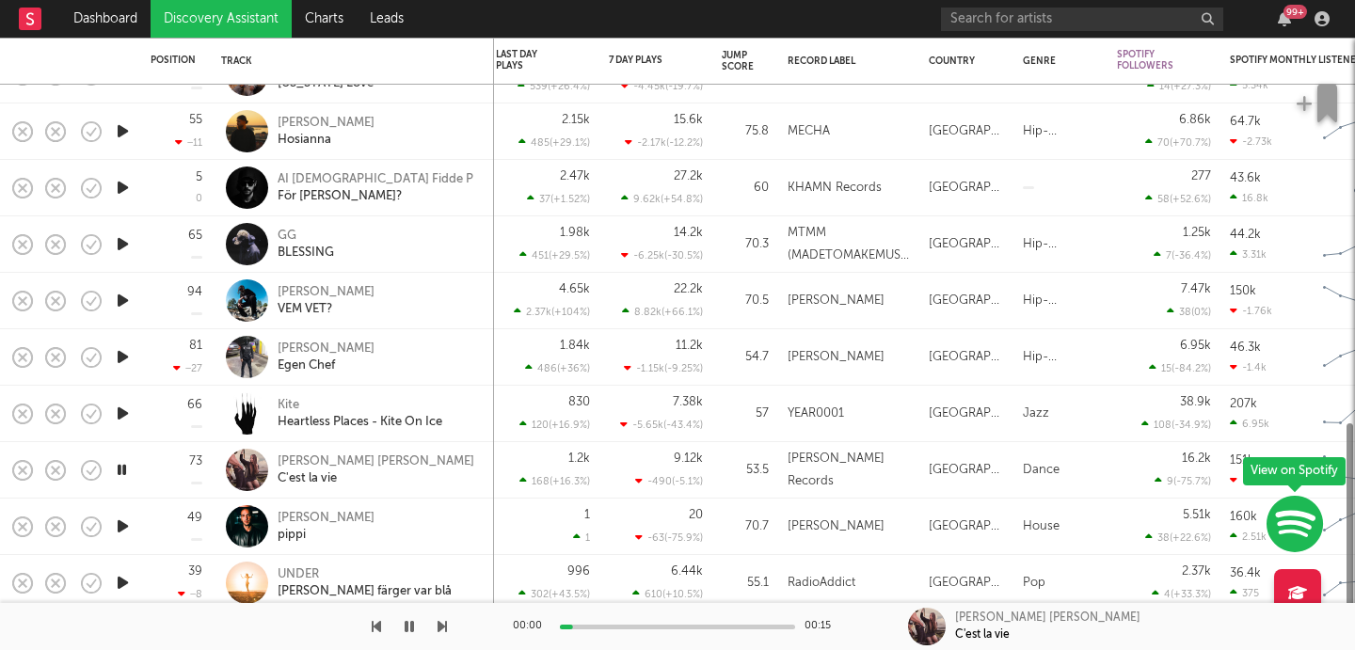
click at [122, 422] on icon "button" at bounding box center [123, 414] width 20 height 24
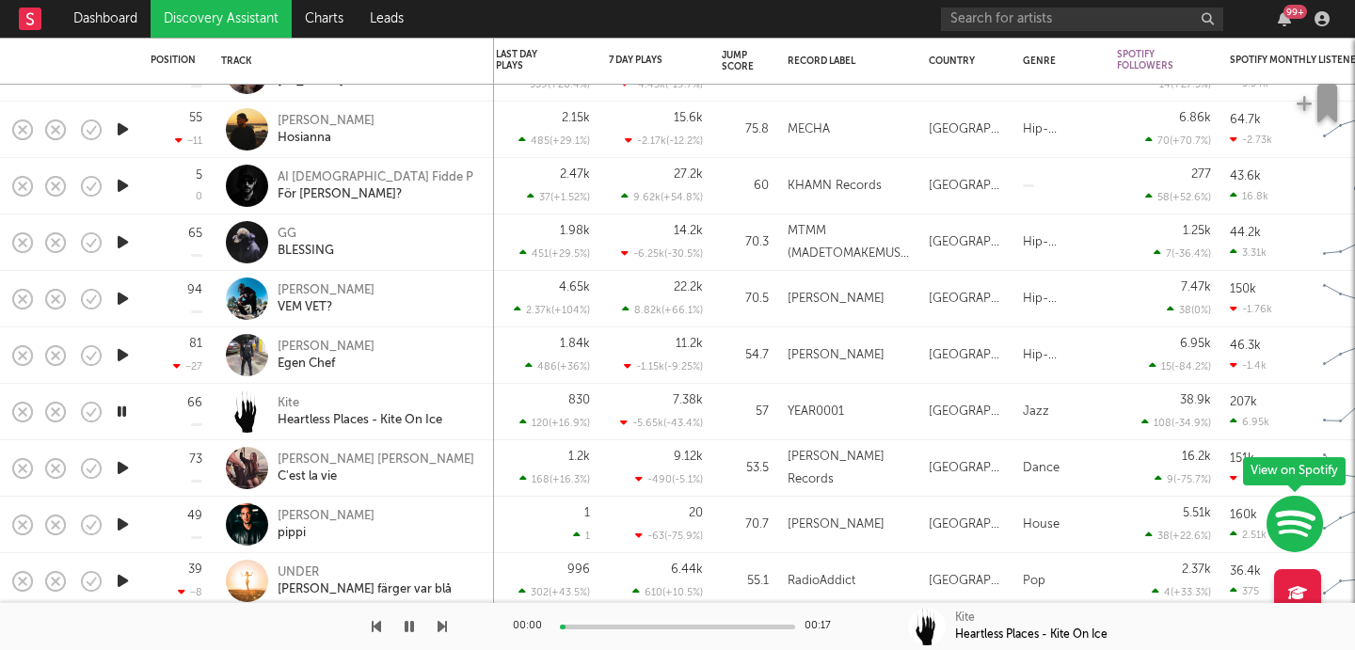
click at [116, 350] on icon "button" at bounding box center [123, 355] width 20 height 24
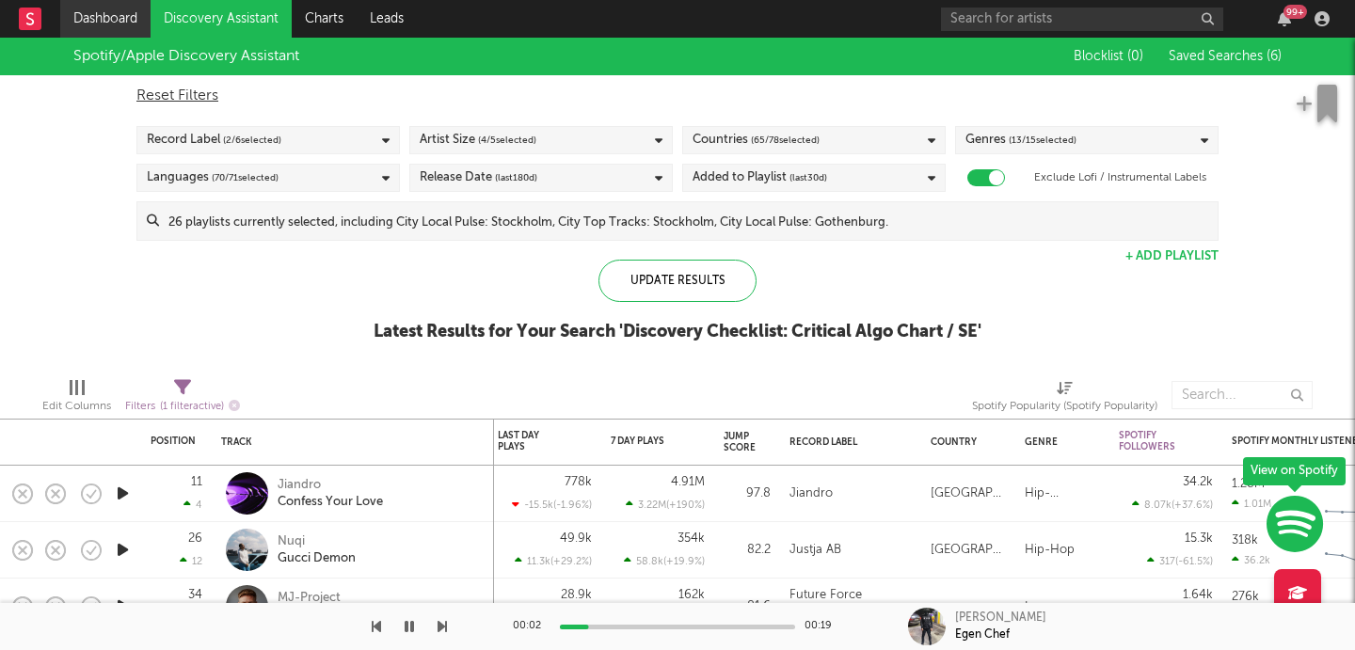
click at [122, 30] on link "Dashboard" at bounding box center [105, 19] width 90 height 38
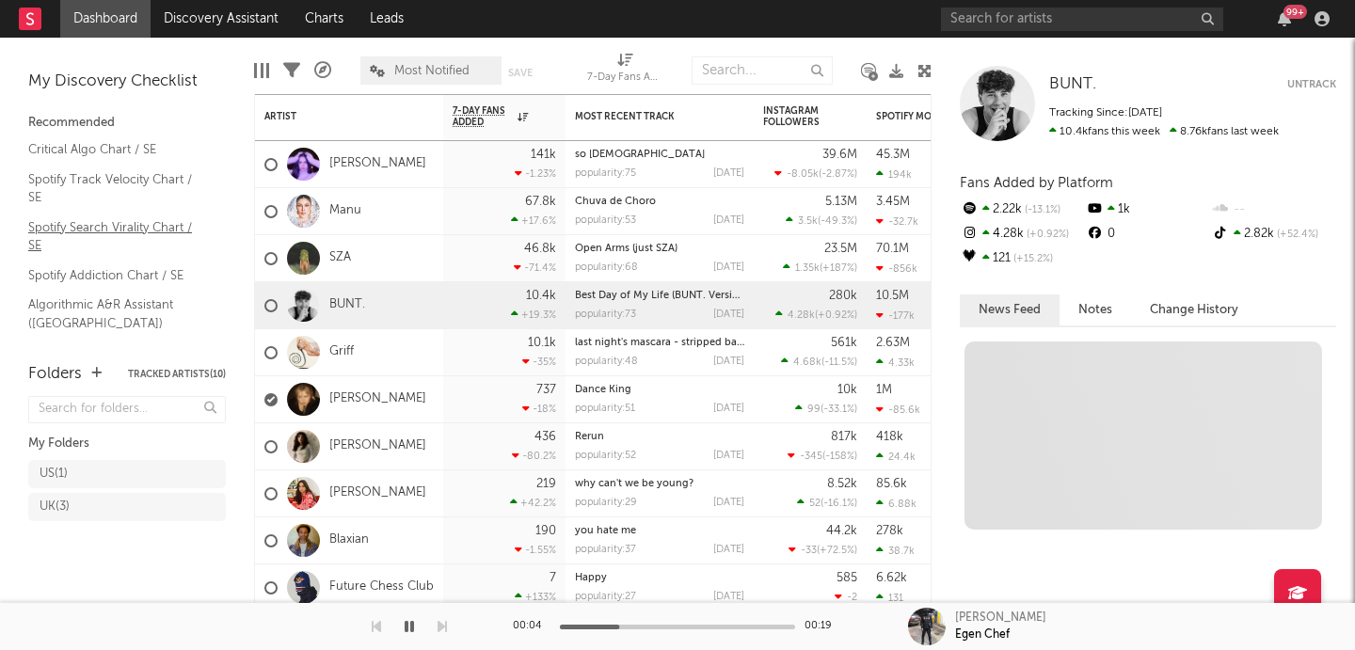
click at [105, 222] on link "Spotify Search Virality Chart / SE" at bounding box center [117, 236] width 179 height 39
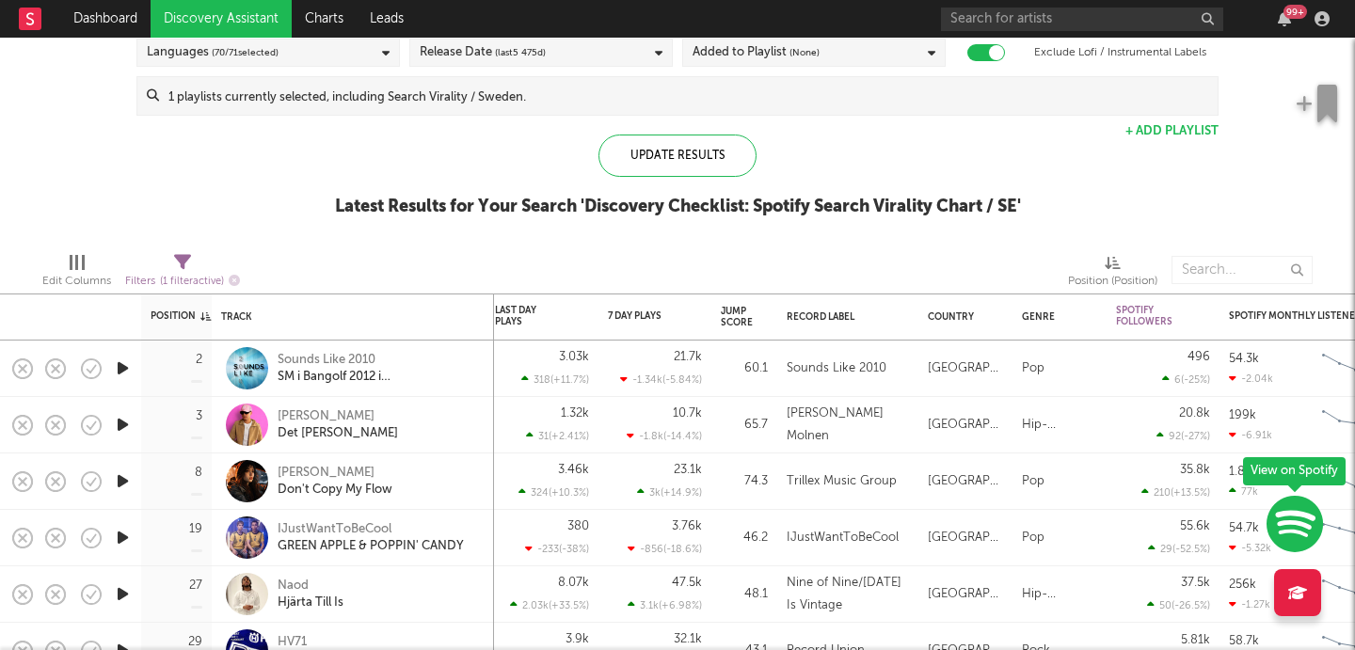
click at [116, 372] on icon "button" at bounding box center [123, 369] width 20 height 24
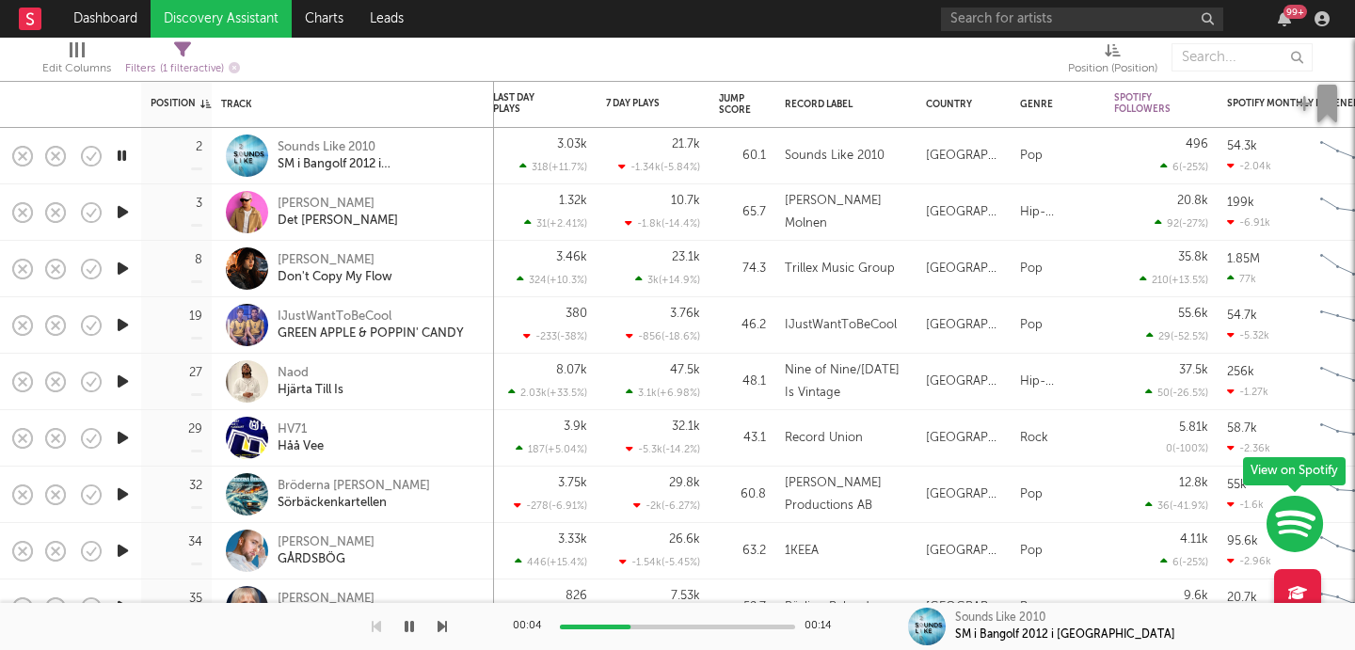
click at [127, 211] on icon "button" at bounding box center [123, 212] width 20 height 24
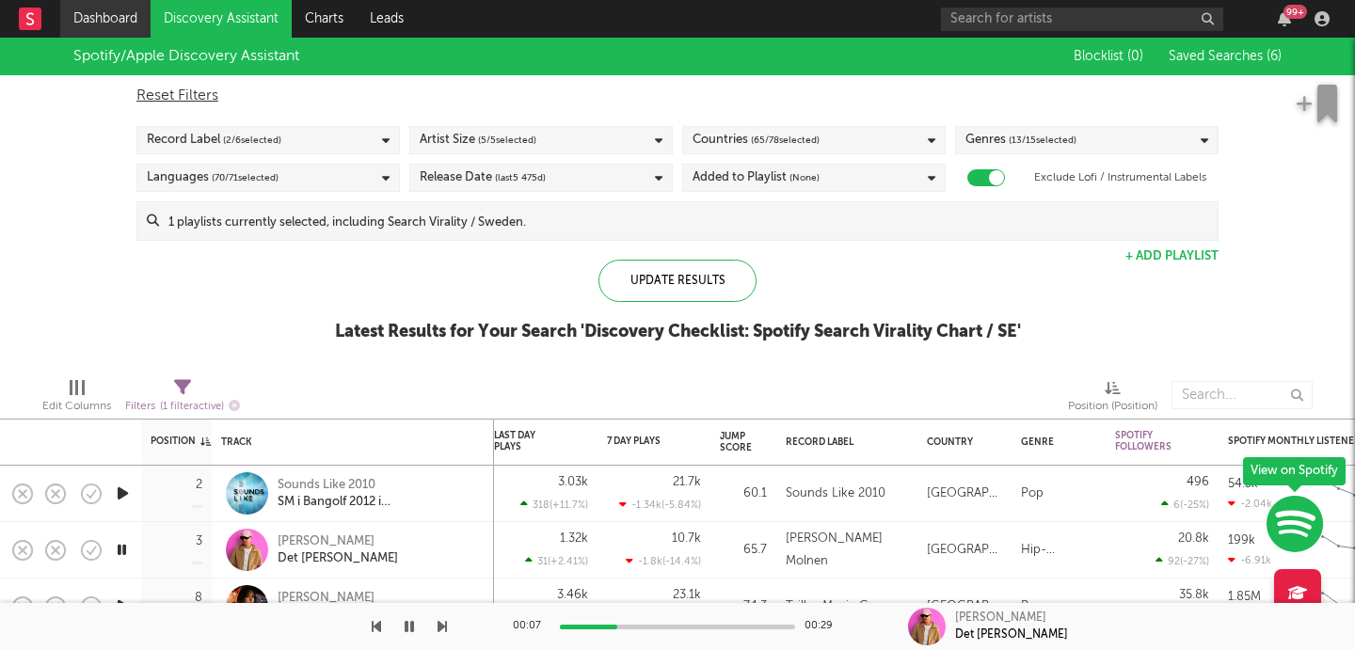
click at [130, 19] on link "Dashboard" at bounding box center [105, 19] width 90 height 38
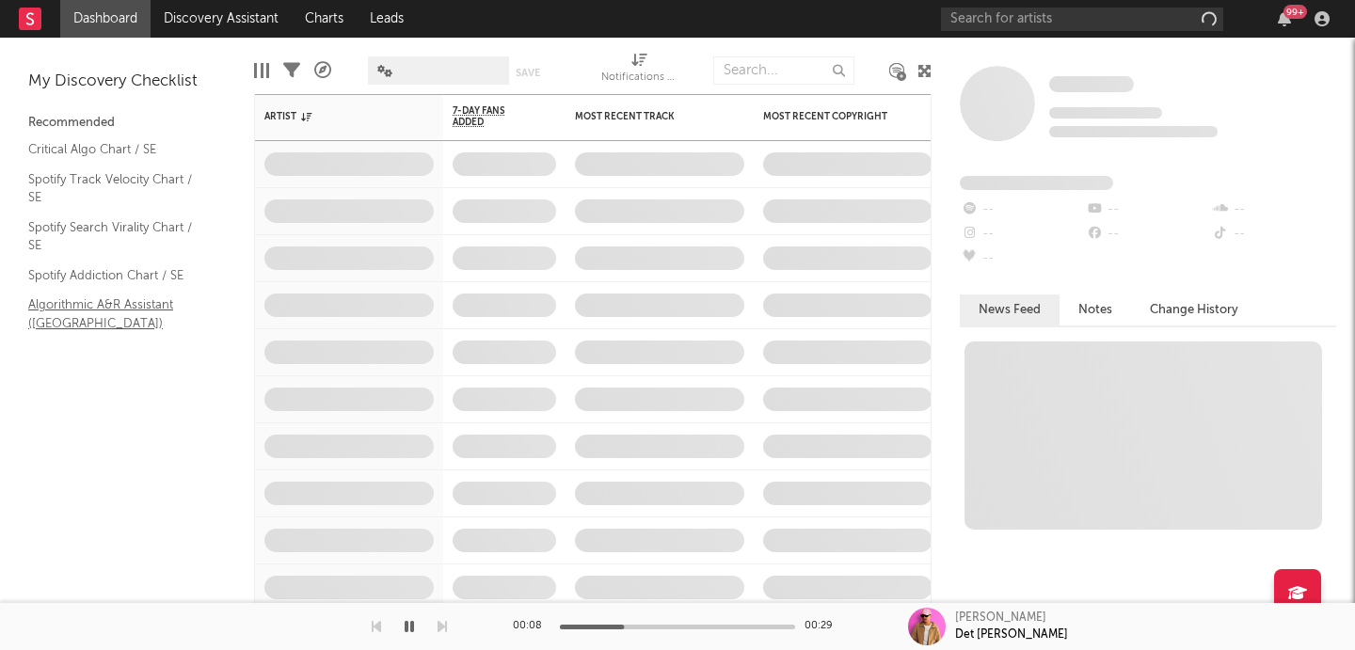
click at [79, 299] on link "Algorithmic A&R Assistant ([GEOGRAPHIC_DATA])" at bounding box center [117, 313] width 179 height 39
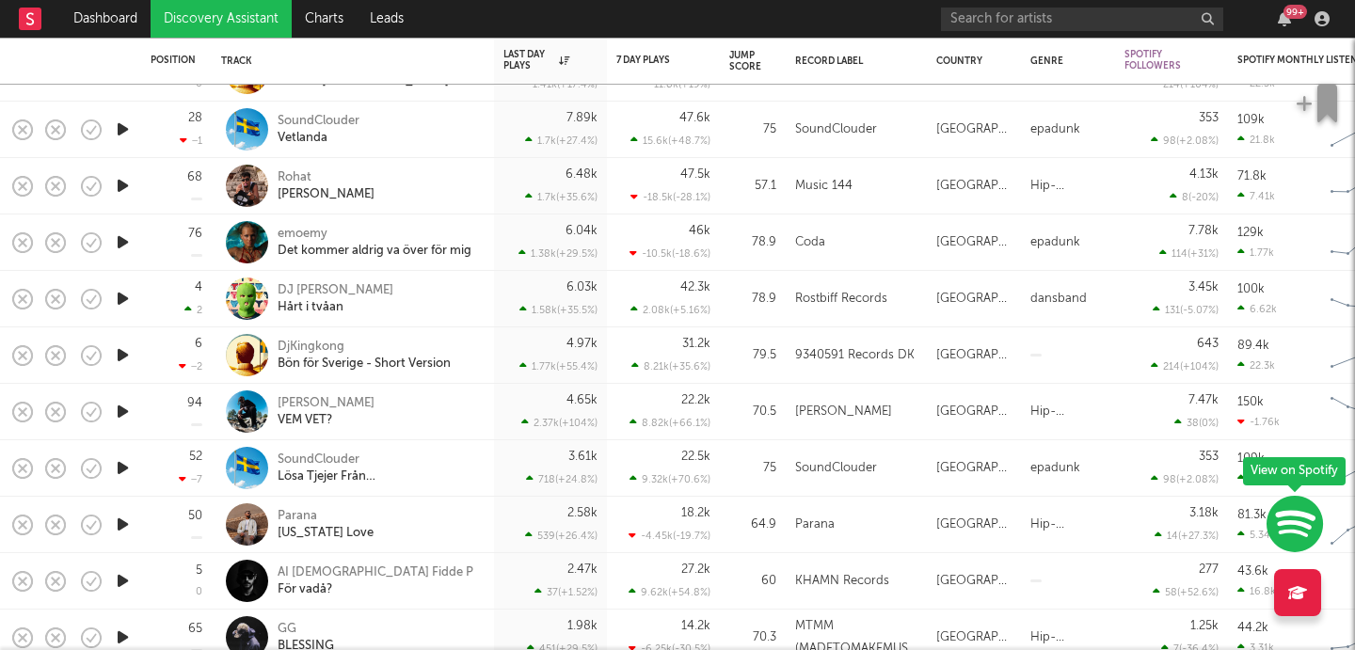
click at [126, 245] on icon "button" at bounding box center [123, 243] width 20 height 24
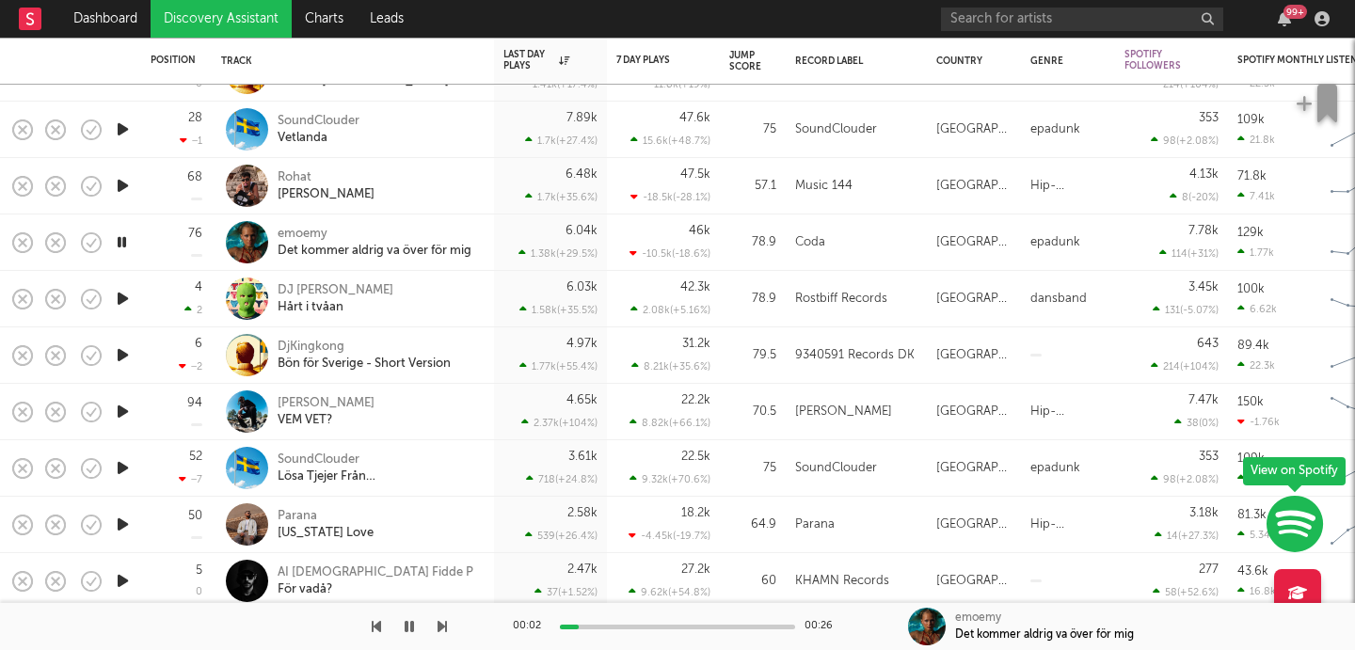
click at [117, 293] on icon "button" at bounding box center [123, 299] width 20 height 24
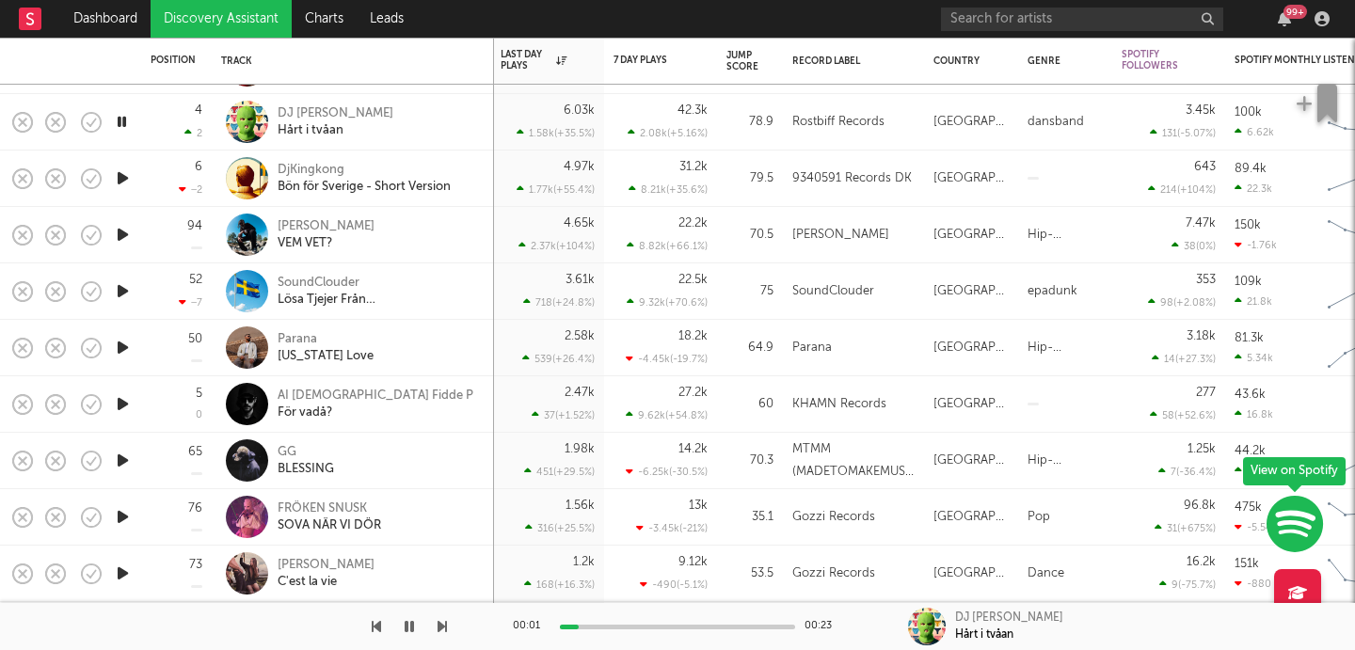
click at [123, 352] on icon "button" at bounding box center [123, 348] width 20 height 24
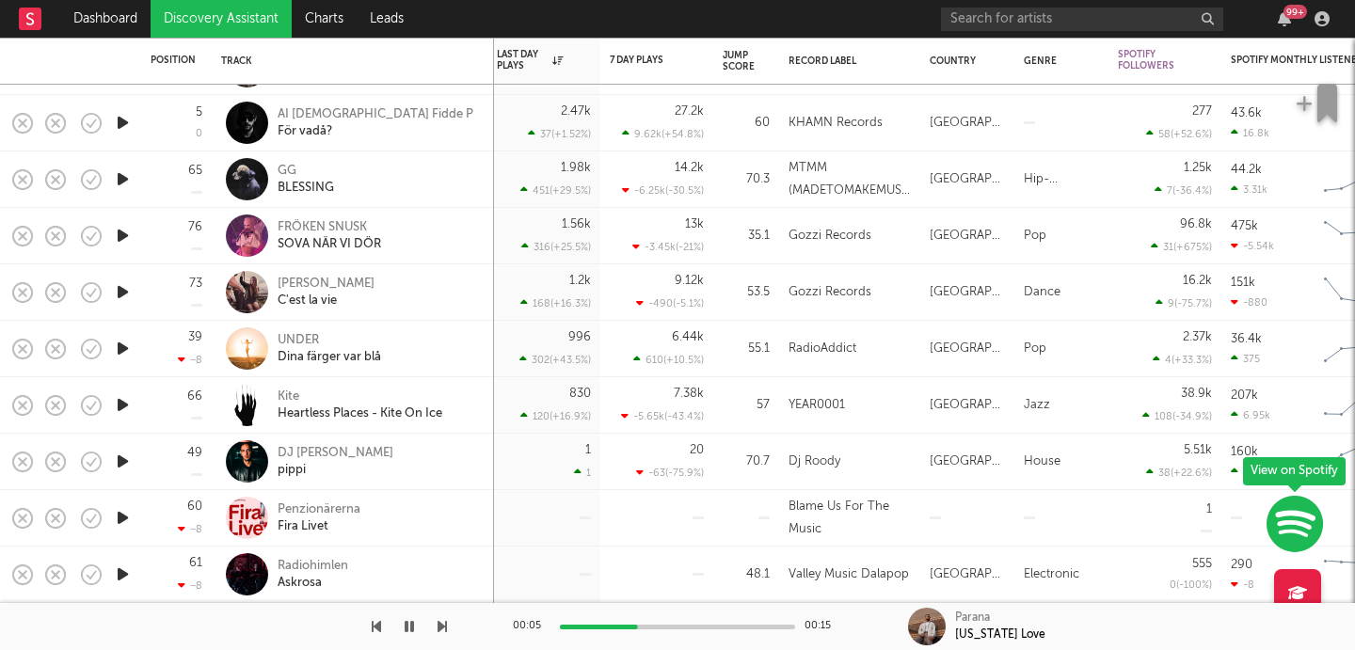
click at [124, 569] on icon "button" at bounding box center [123, 575] width 20 height 24
click at [122, 519] on icon "button" at bounding box center [123, 518] width 20 height 24
click at [118, 455] on icon "button" at bounding box center [123, 462] width 20 height 24
click at [119, 128] on icon "button" at bounding box center [123, 123] width 20 height 24
